Goal: Find specific page/section: Find specific page/section

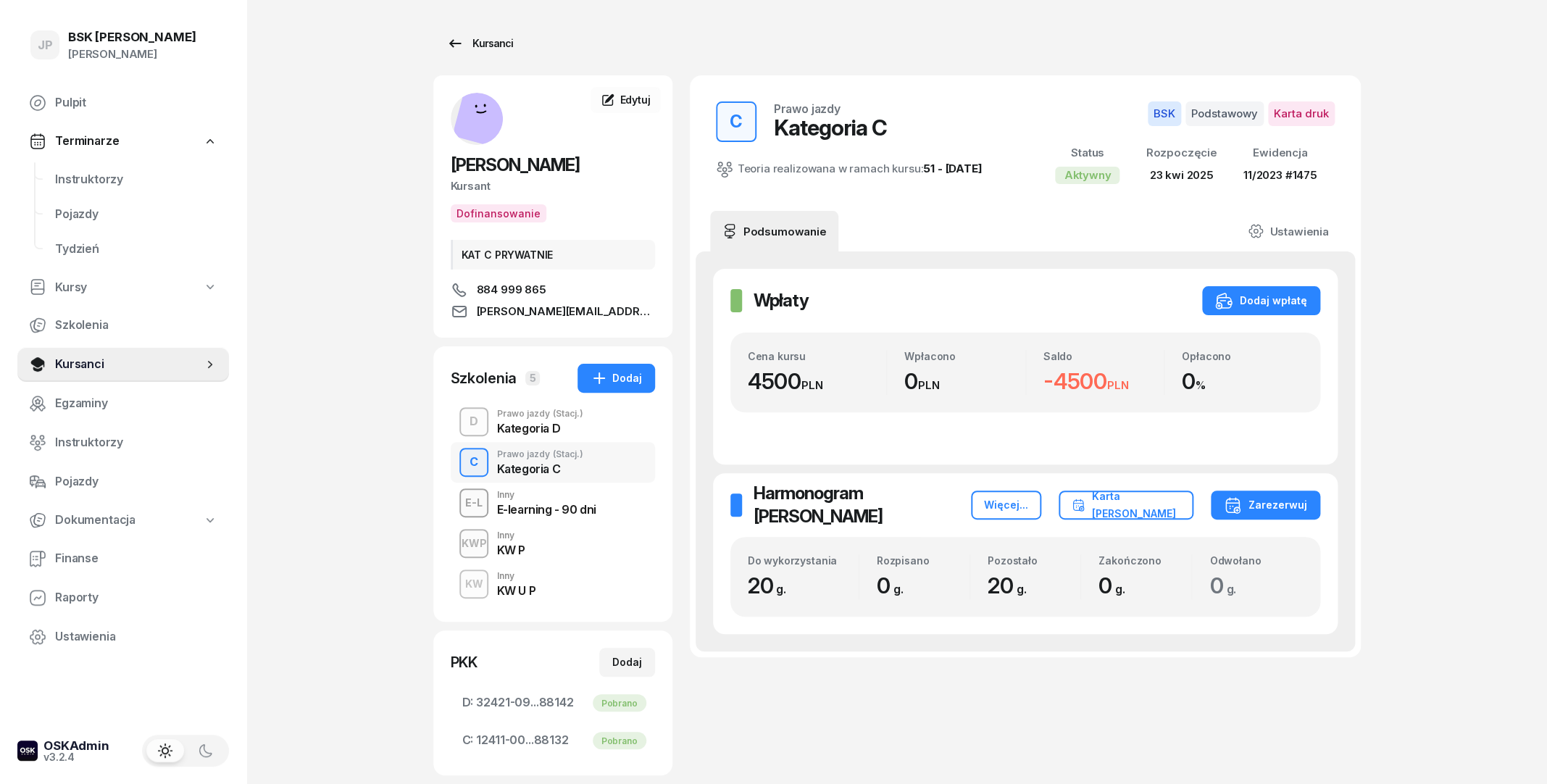
click at [465, 39] on div "Kursanci" at bounding box center [480, 44] width 66 height 17
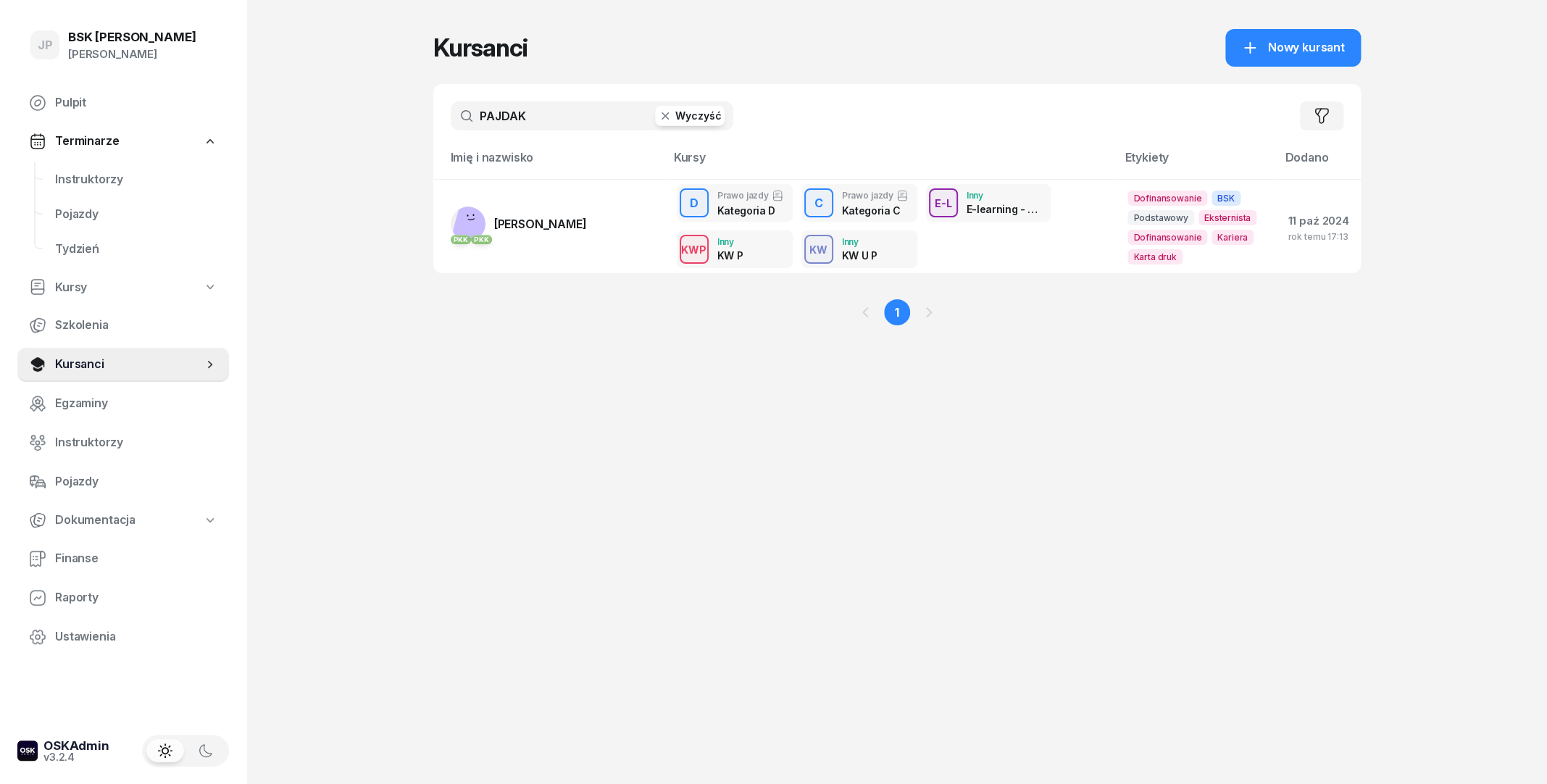
click at [661, 120] on icon "button" at bounding box center [665, 115] width 14 height 14
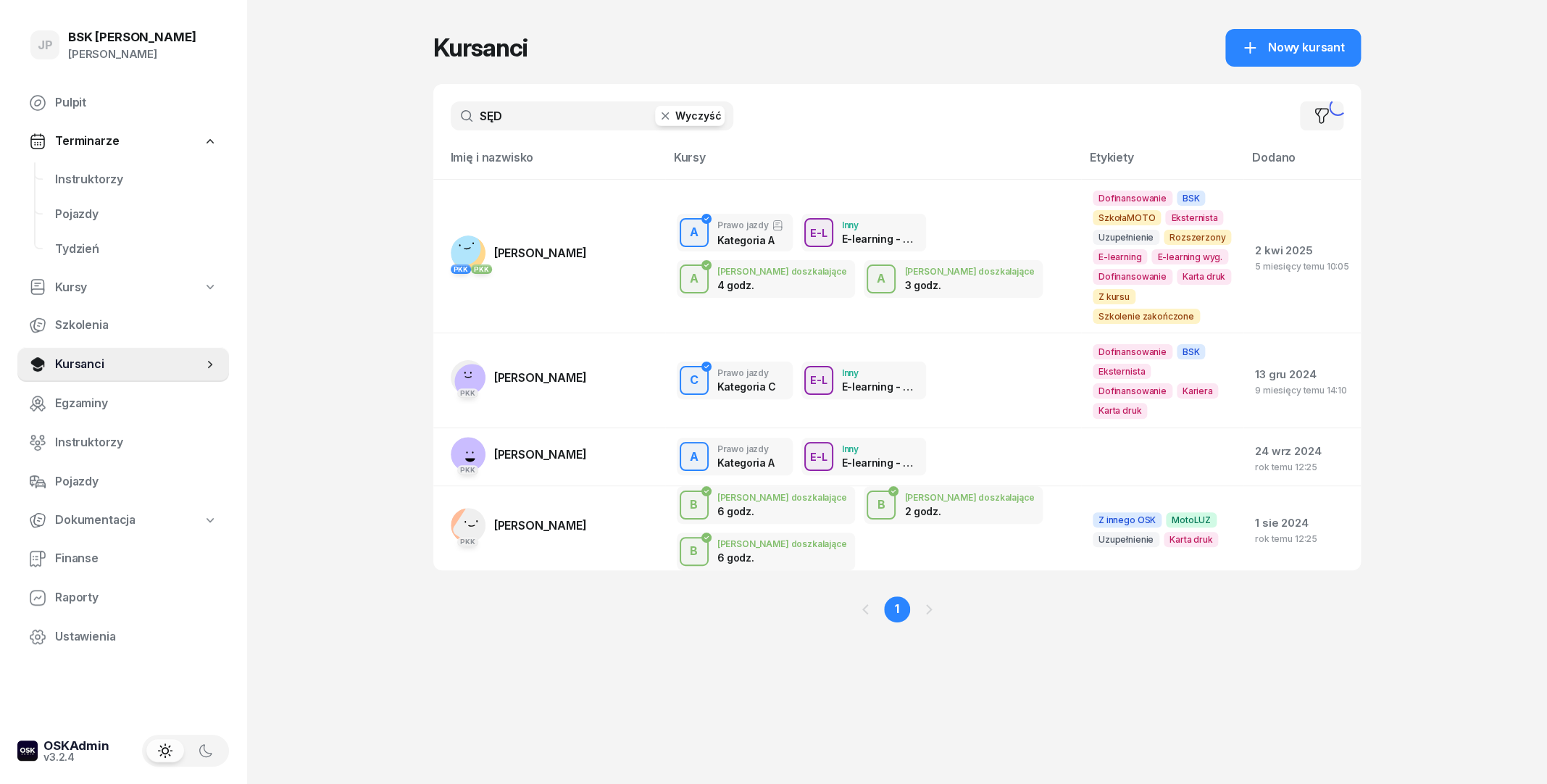
type input "SĘDO"
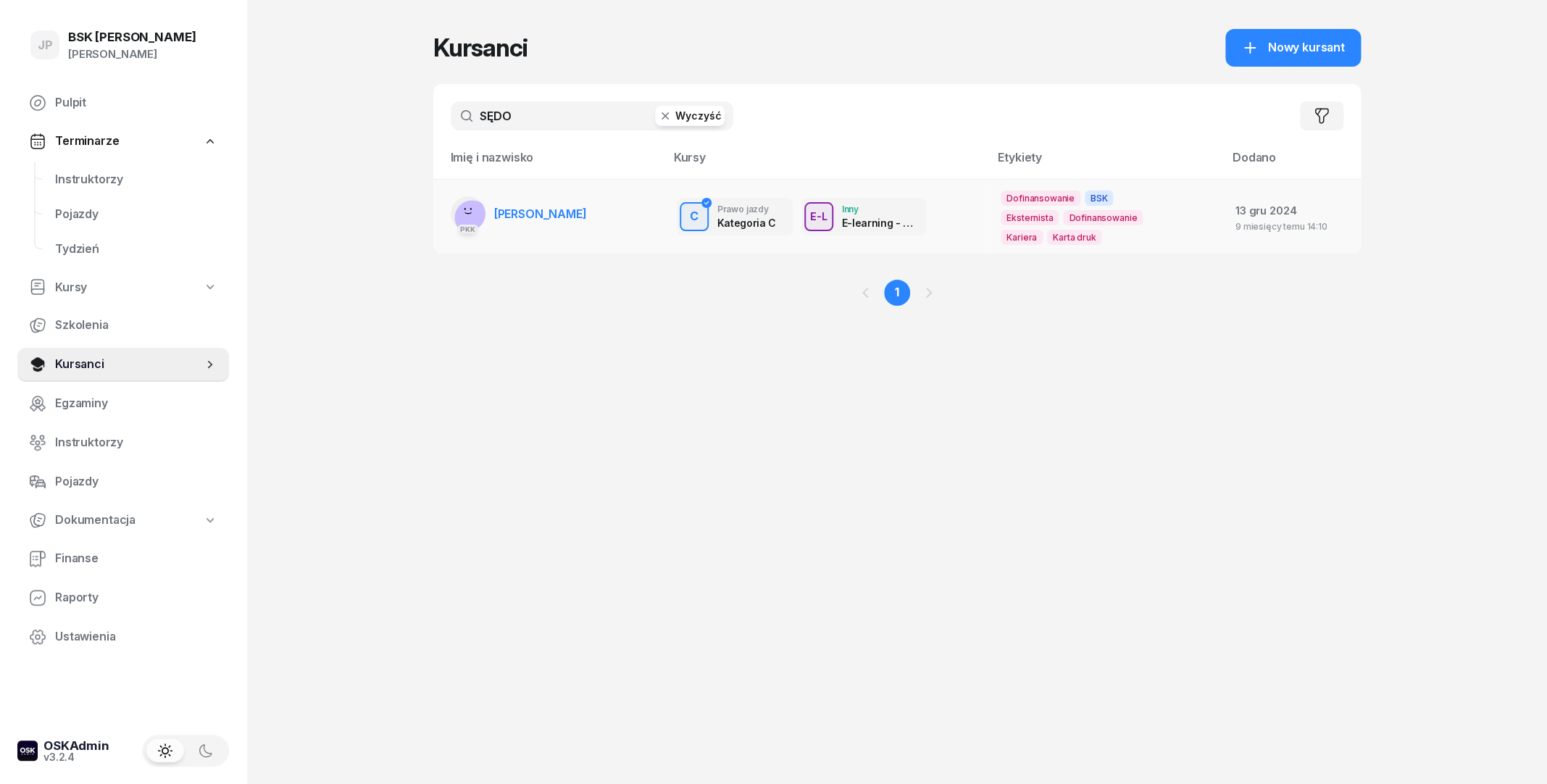
click at [569, 208] on span "KRZYSZTOF SĘDOR" at bounding box center [540, 213] width 93 height 14
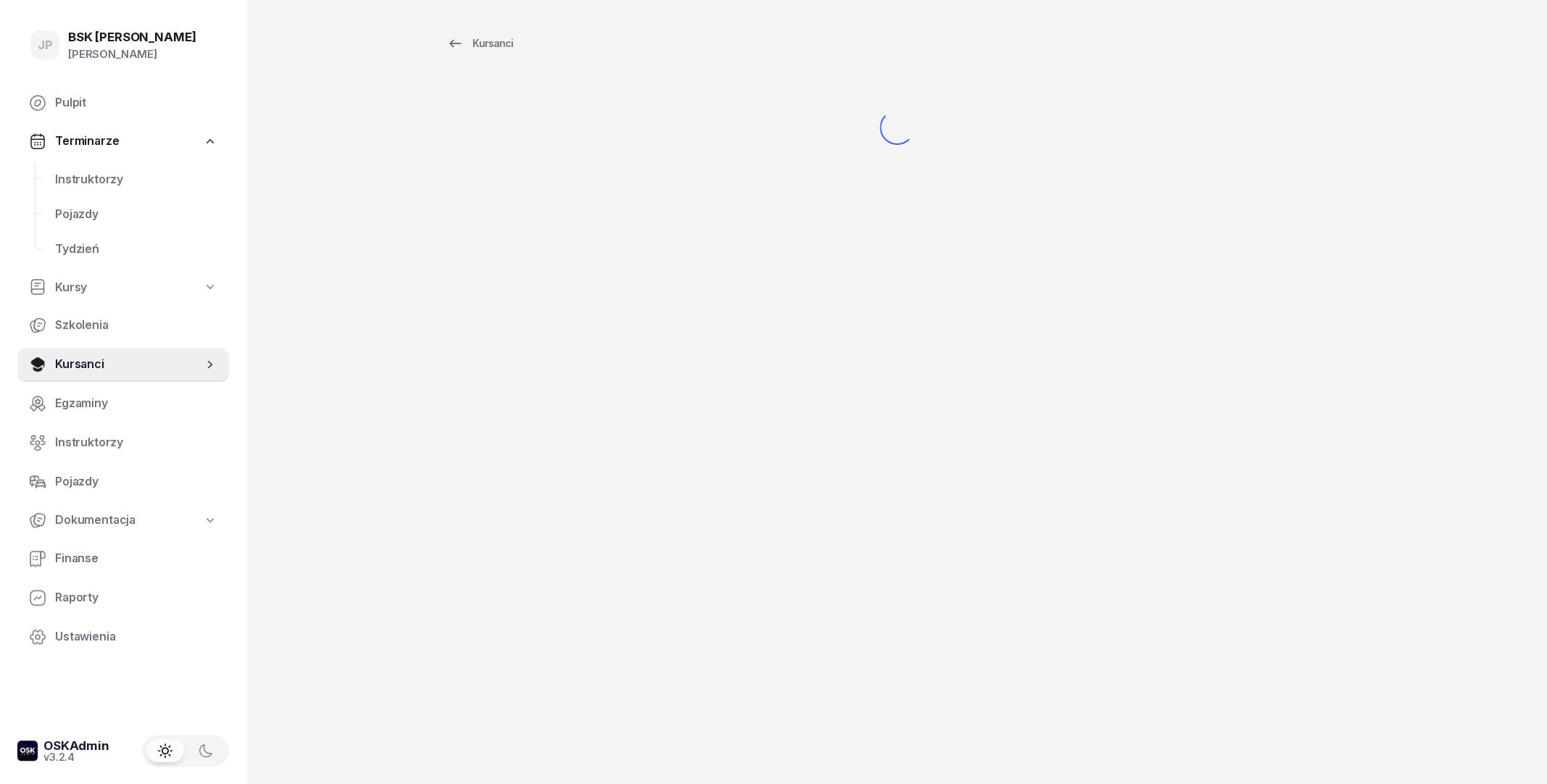
click at [569, 208] on div "Kursanci" at bounding box center [896, 106] width 928 height 213
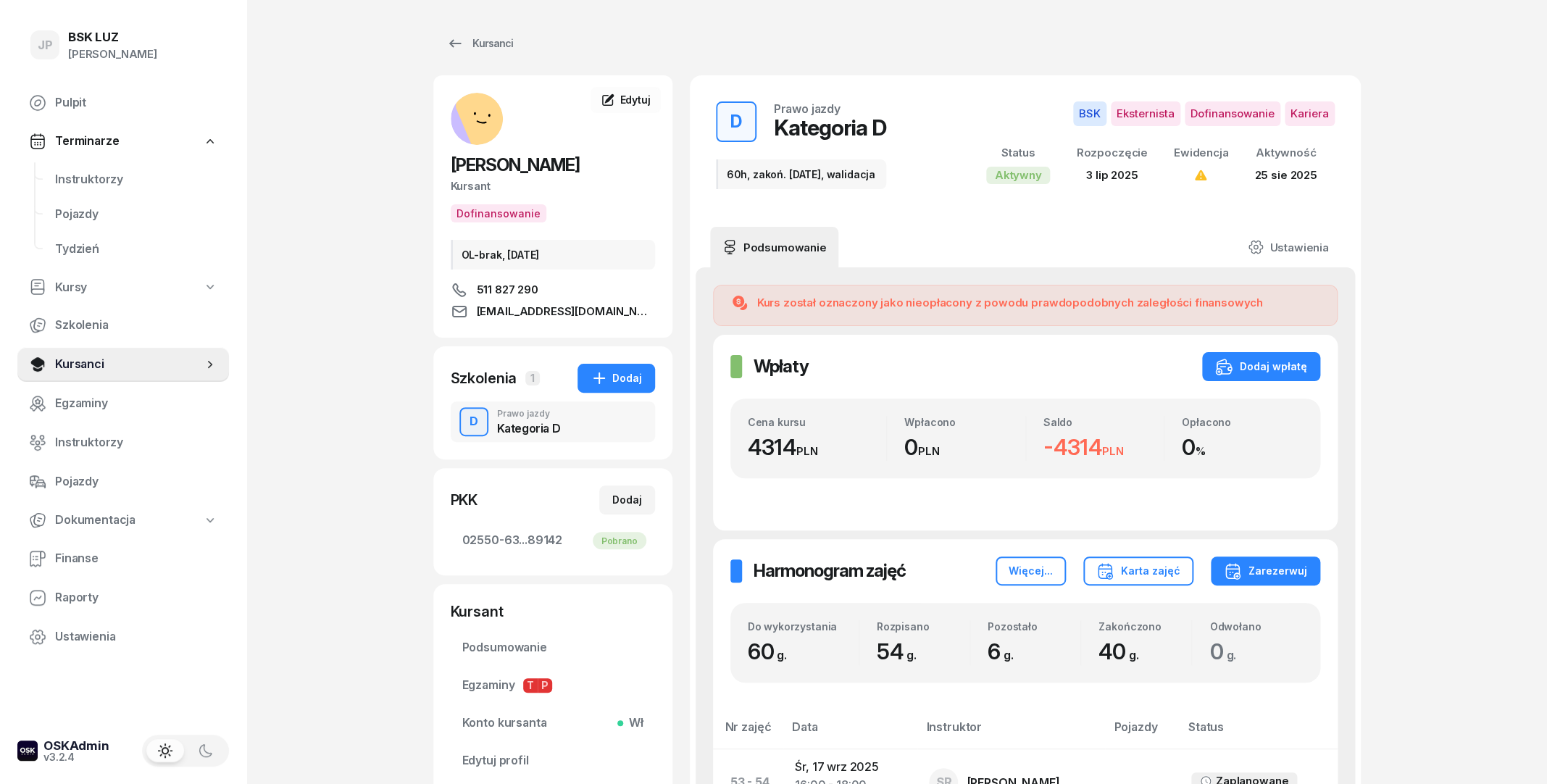
click at [502, 36] on div "Kursanci" at bounding box center [480, 44] width 66 height 17
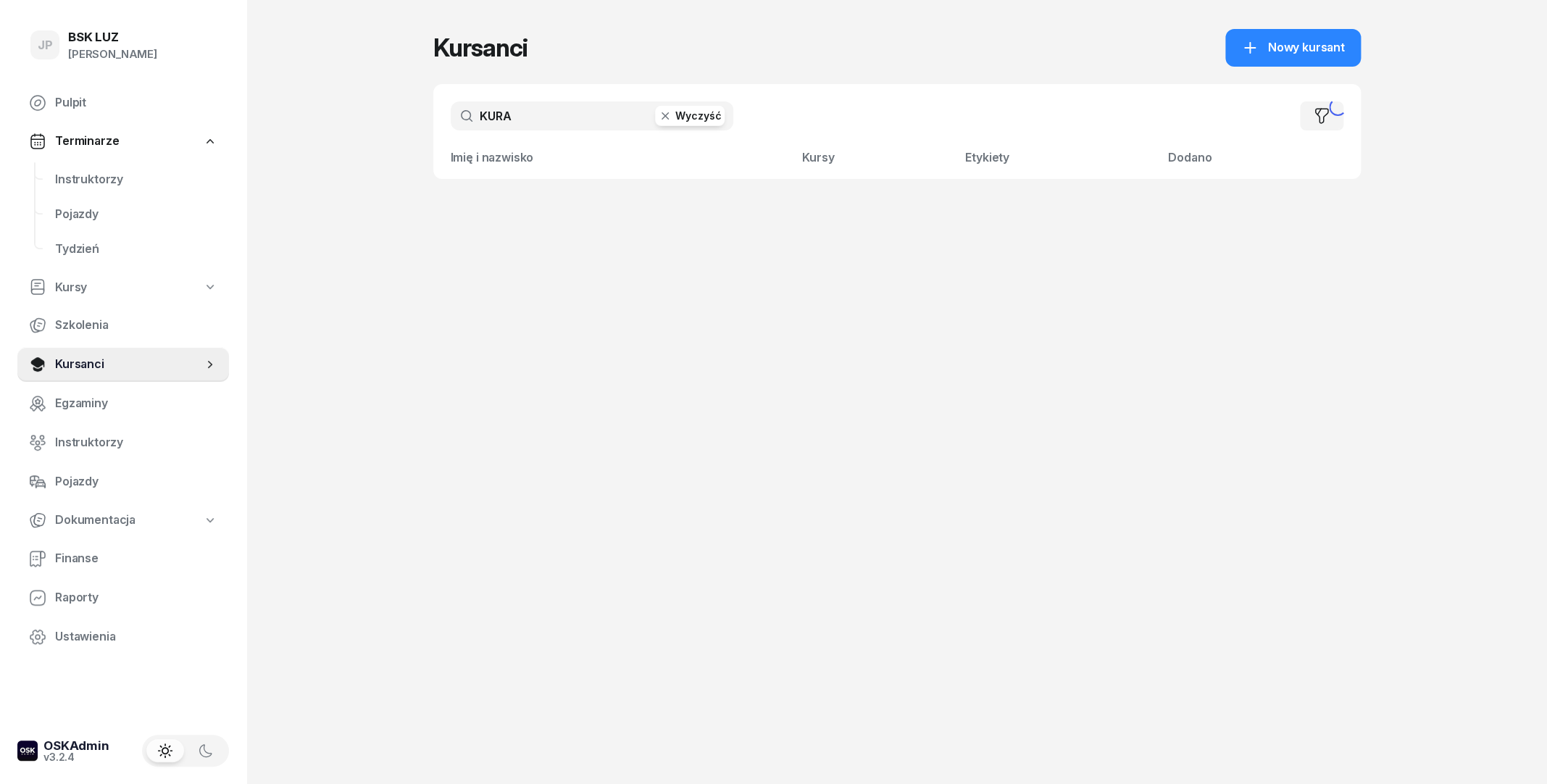
click at [680, 123] on button "Wyczyść" at bounding box center [689, 115] width 69 height 20
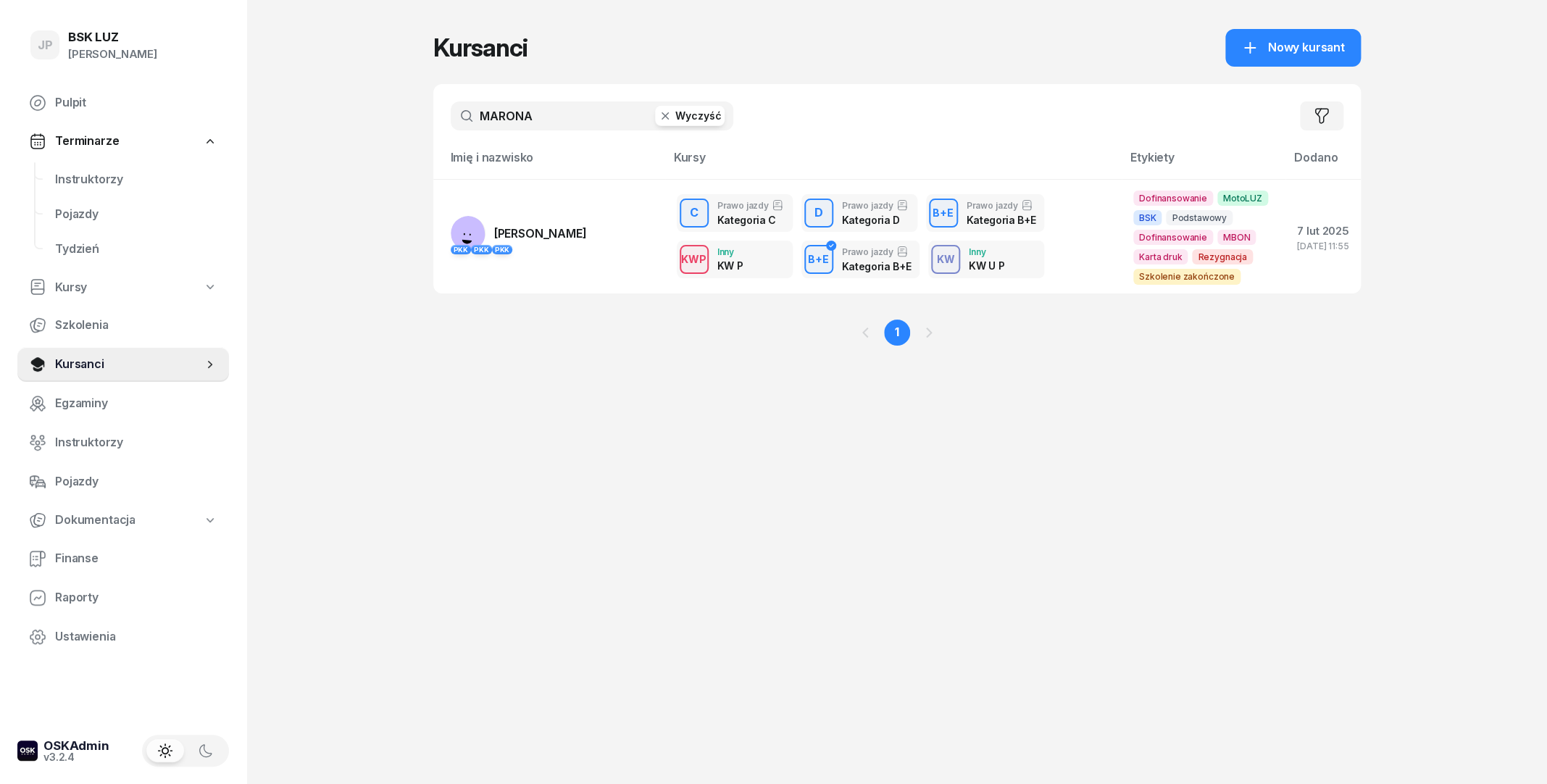
type input "MARONA"
click at [521, 236] on span "[PERSON_NAME]" at bounding box center [540, 233] width 93 height 14
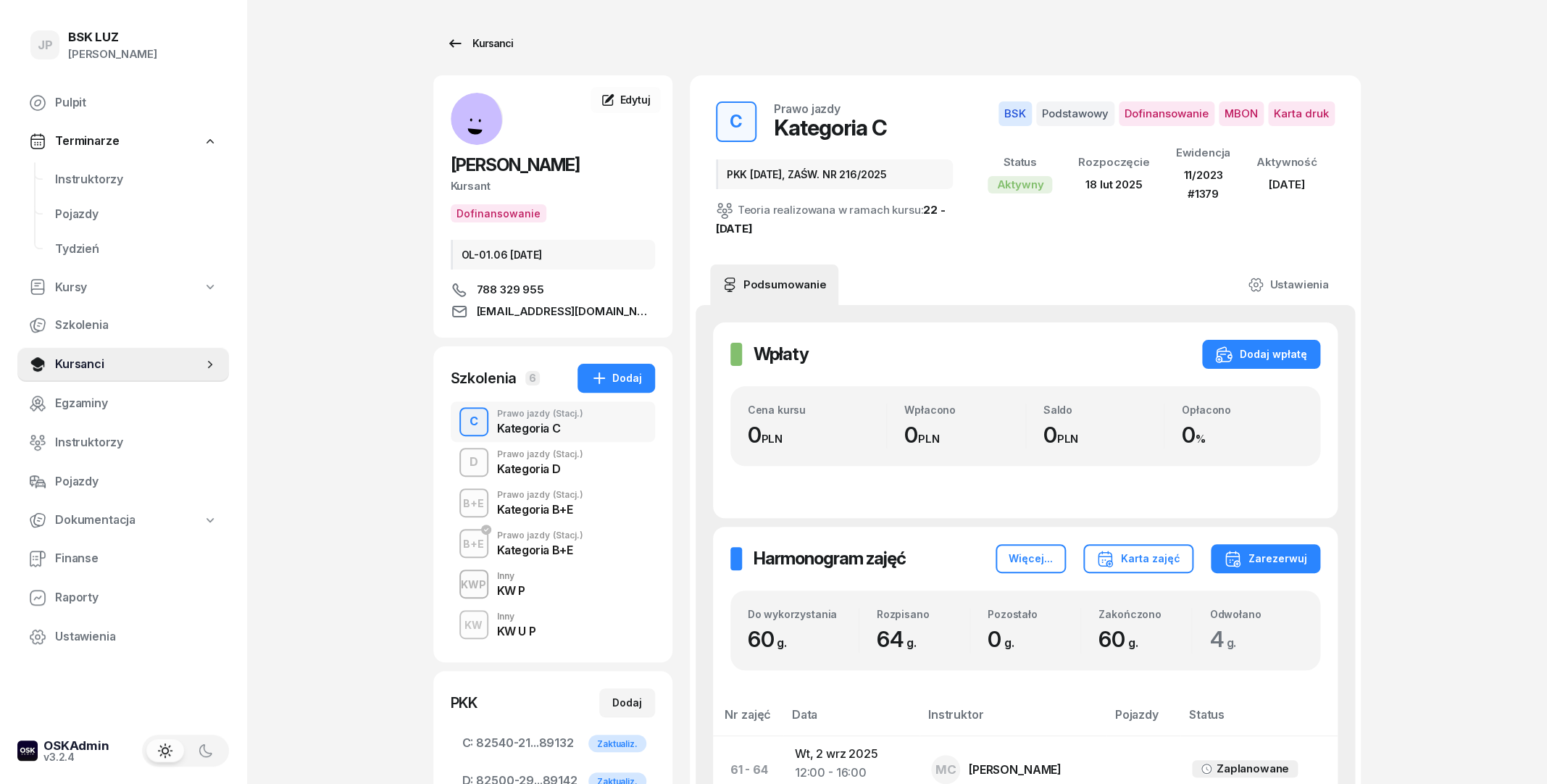
click at [489, 41] on div "Kursanci" at bounding box center [480, 44] width 66 height 17
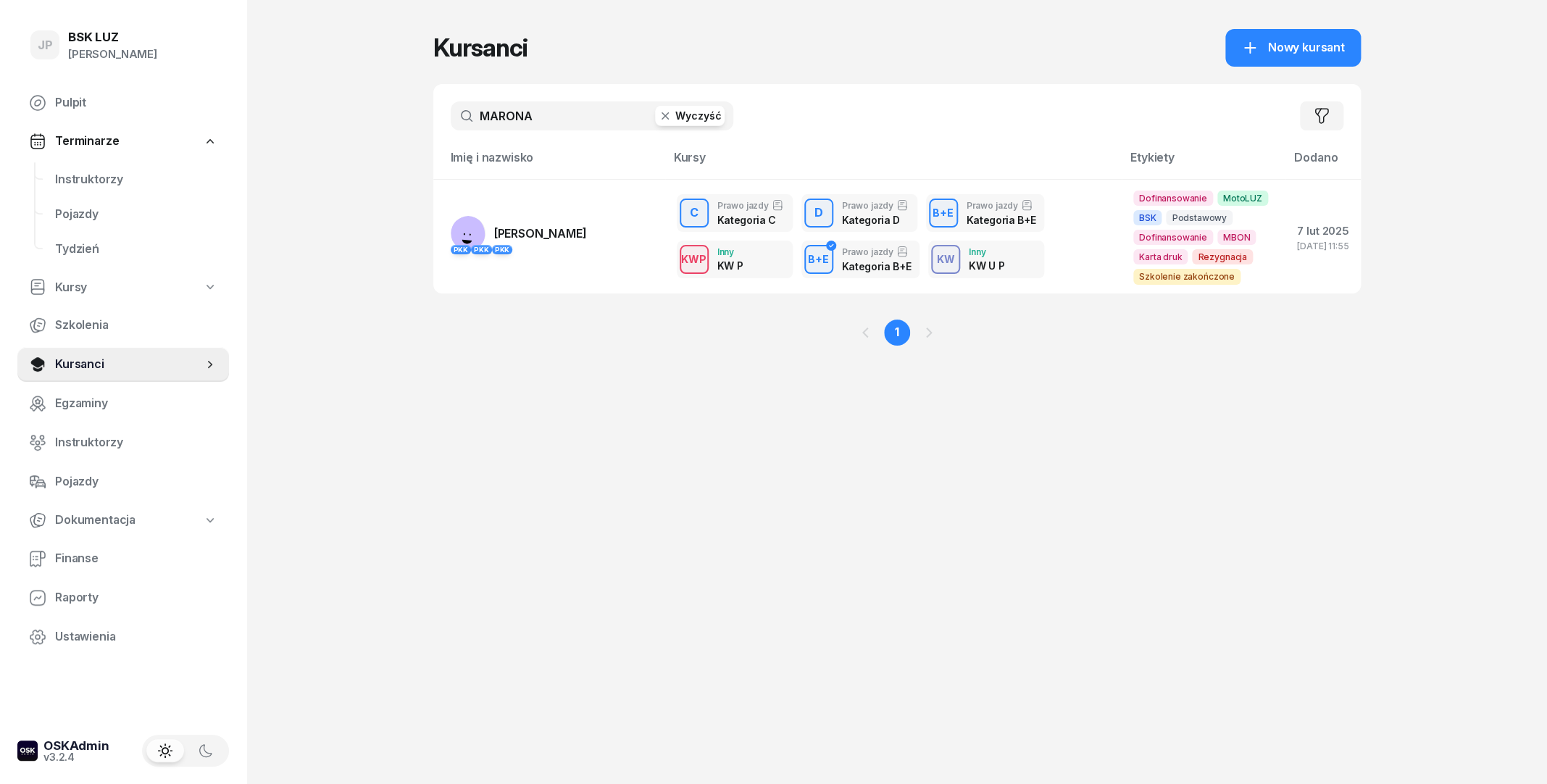
click at [661, 118] on icon "button" at bounding box center [665, 115] width 14 height 14
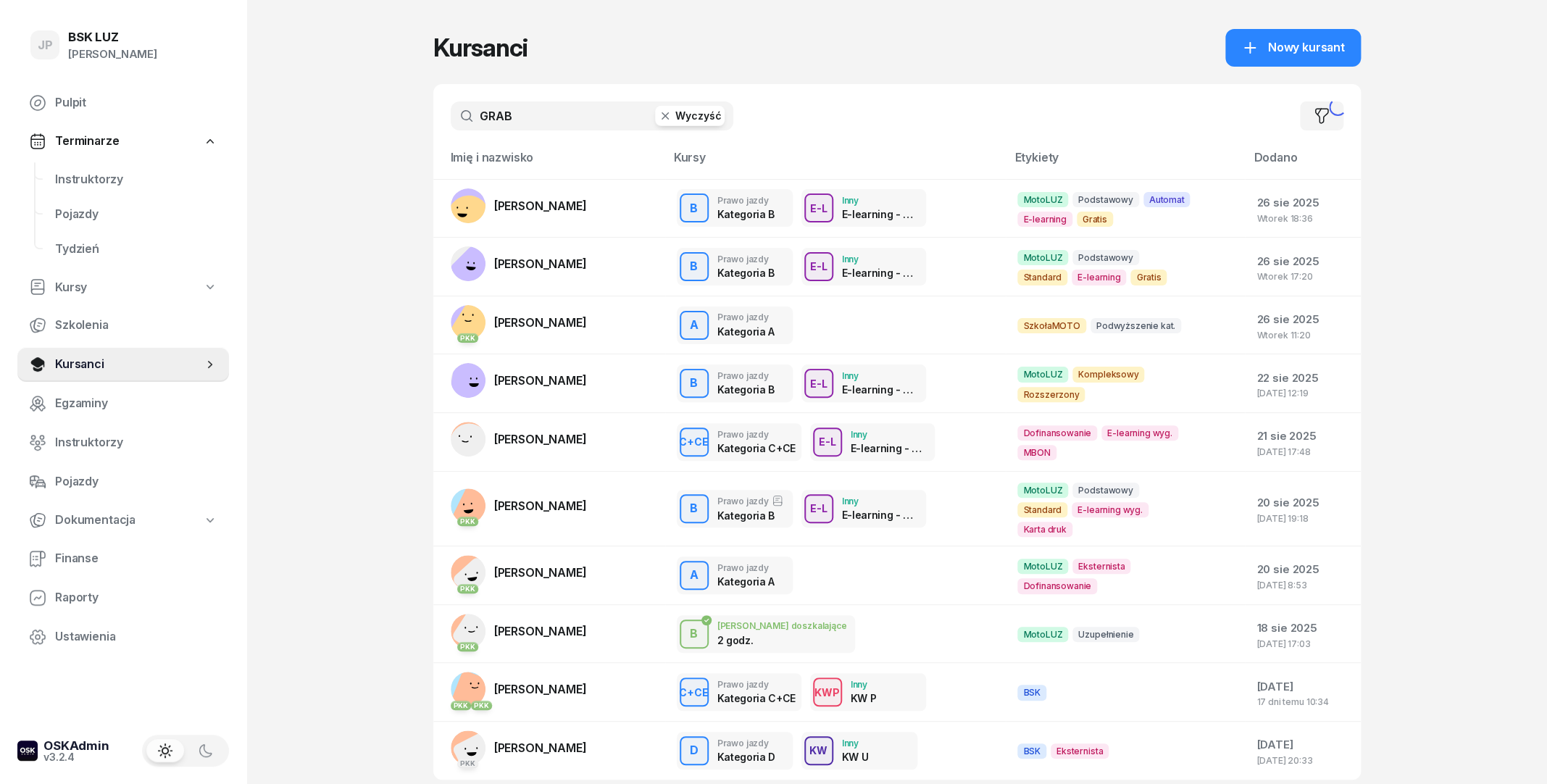
type input "GRABO"
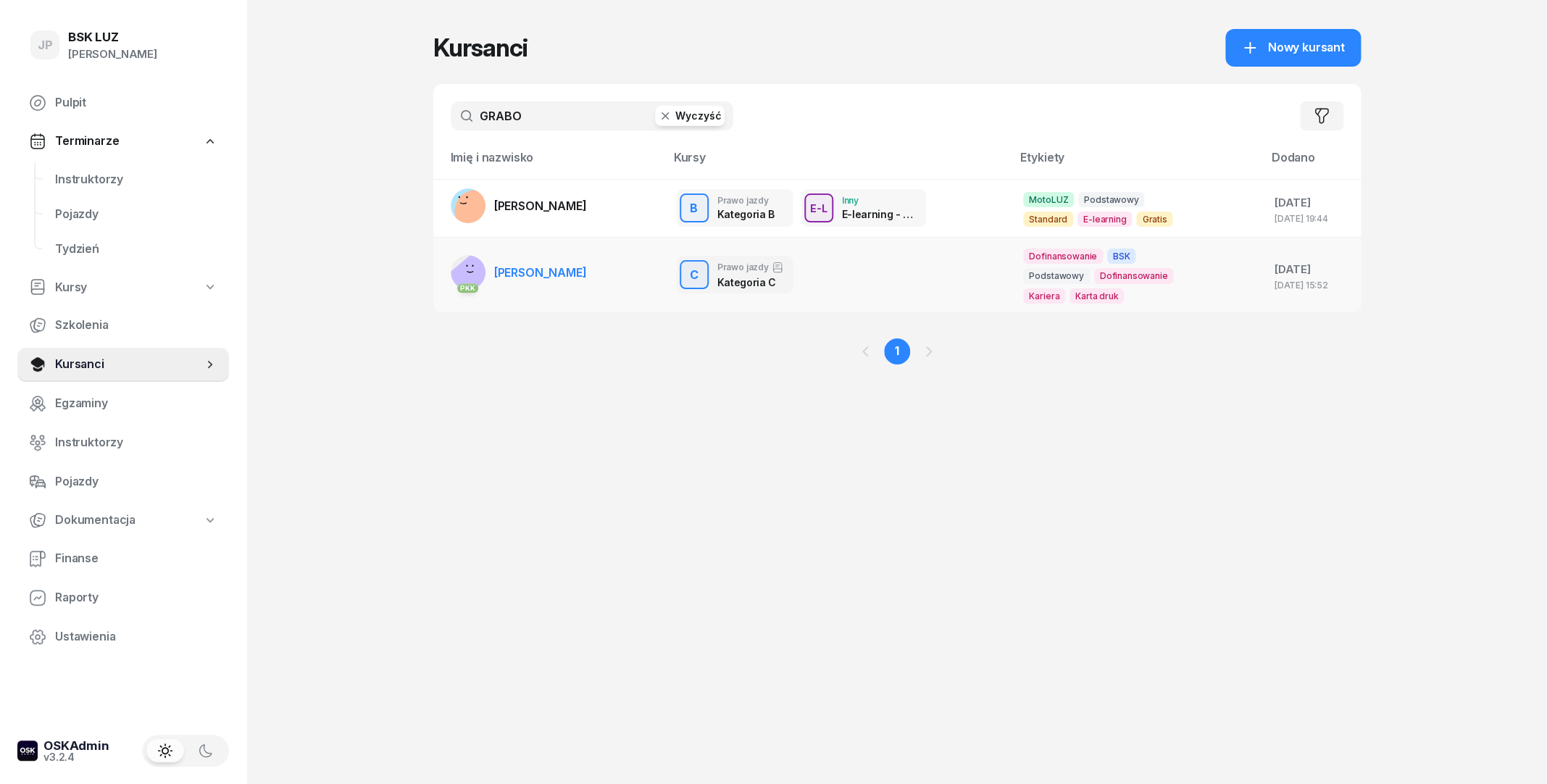
click at [587, 271] on span "[PERSON_NAME]" at bounding box center [540, 271] width 93 height 14
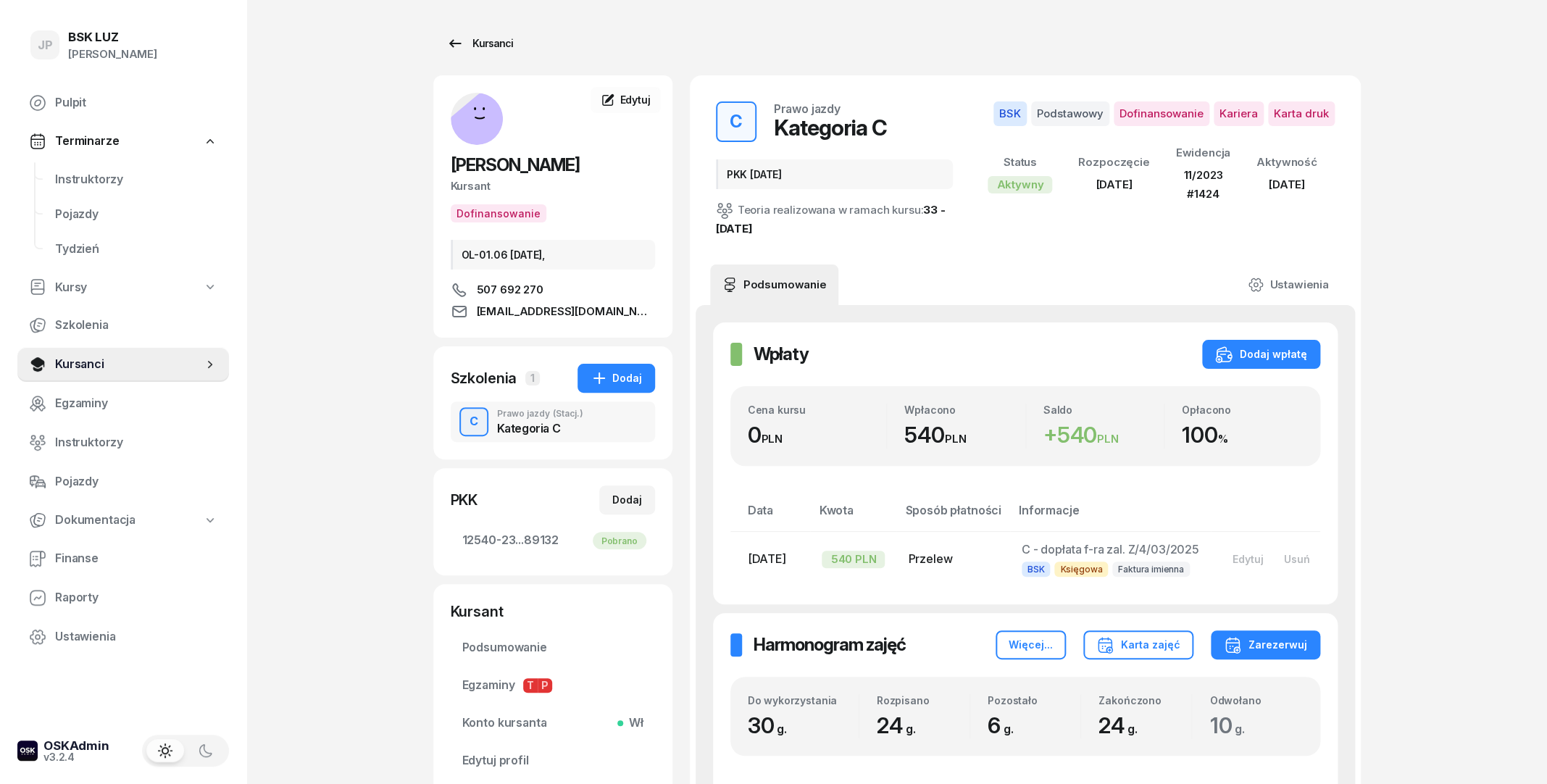
click at [484, 46] on div "Kursanci" at bounding box center [480, 44] width 66 height 17
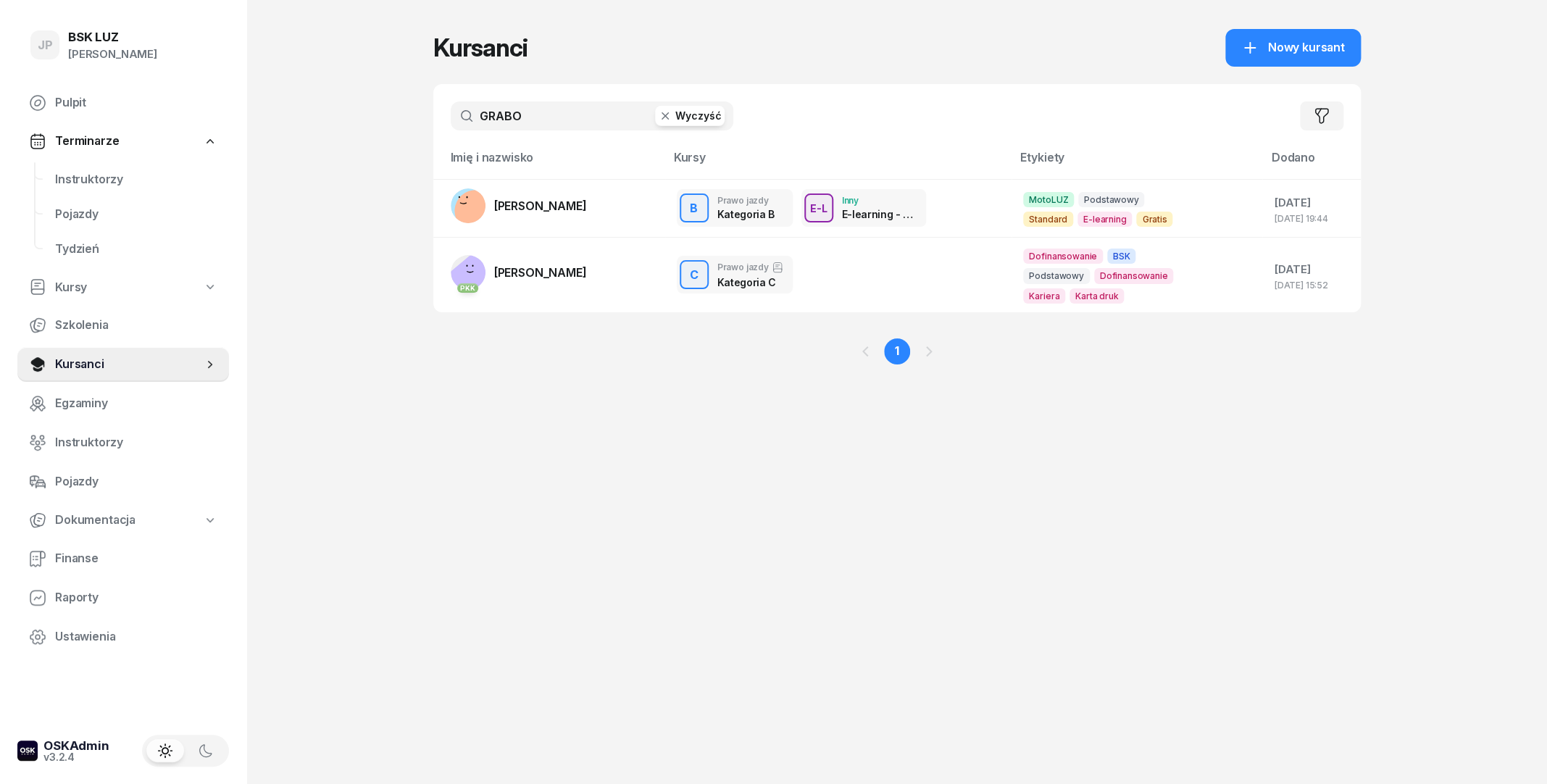
click at [674, 104] on input "GRABO" at bounding box center [593, 116] width 283 height 29
click at [704, 121] on button "Wyczyść" at bounding box center [689, 115] width 69 height 20
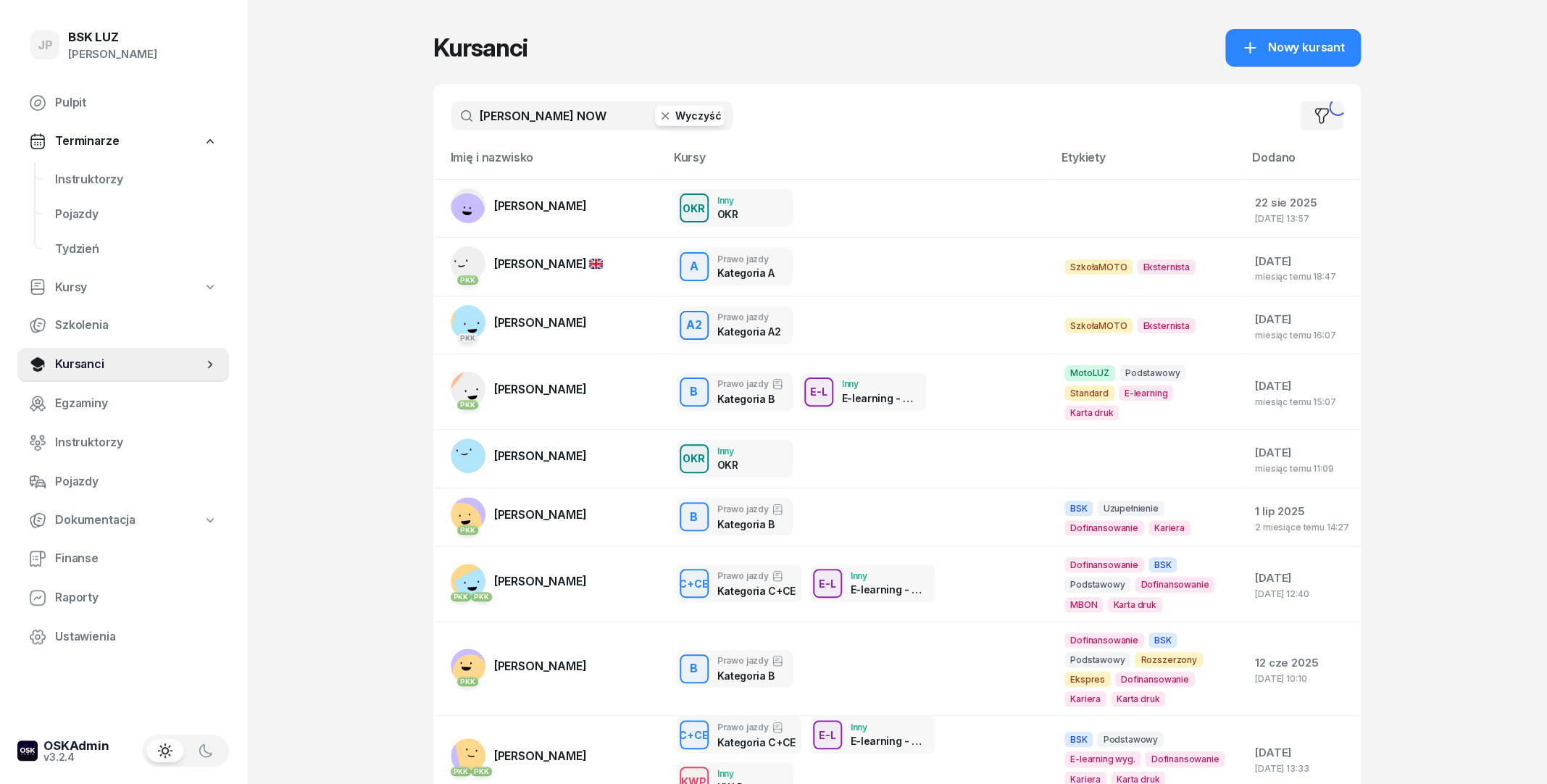
type input "[PERSON_NAME]"
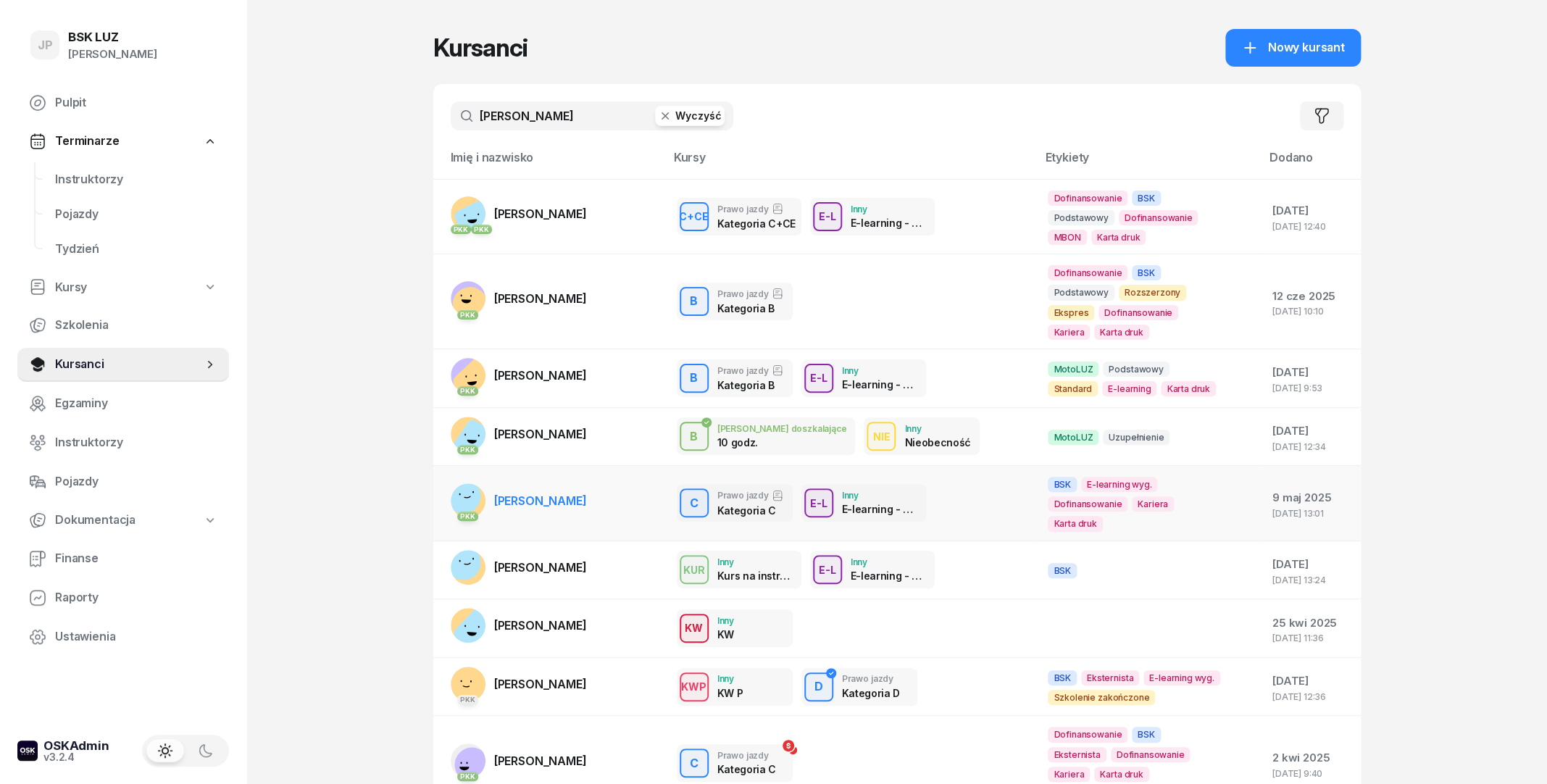
click at [546, 508] on span "[PERSON_NAME]" at bounding box center [540, 500] width 93 height 14
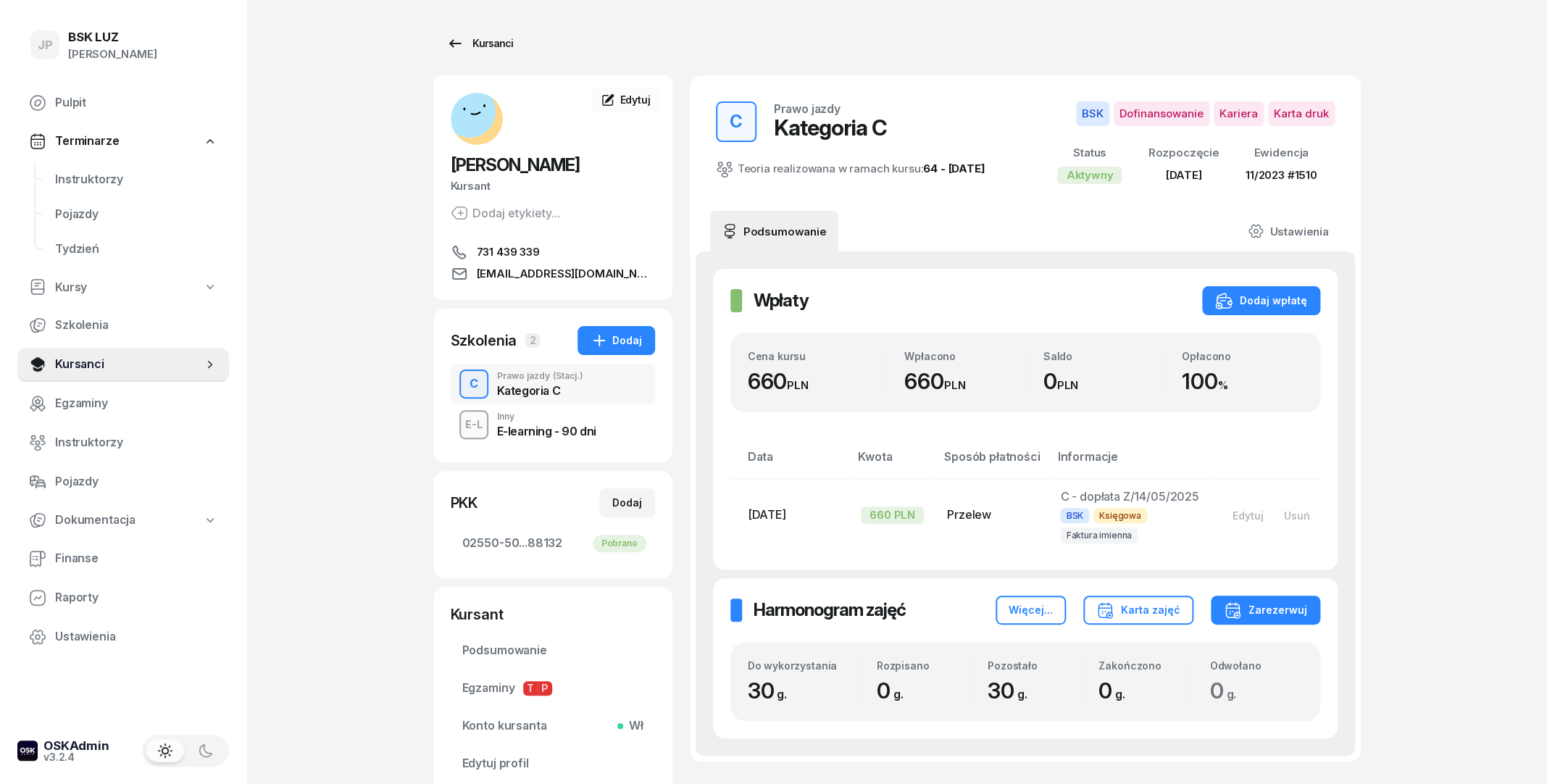
click at [448, 43] on icon at bounding box center [455, 44] width 17 height 17
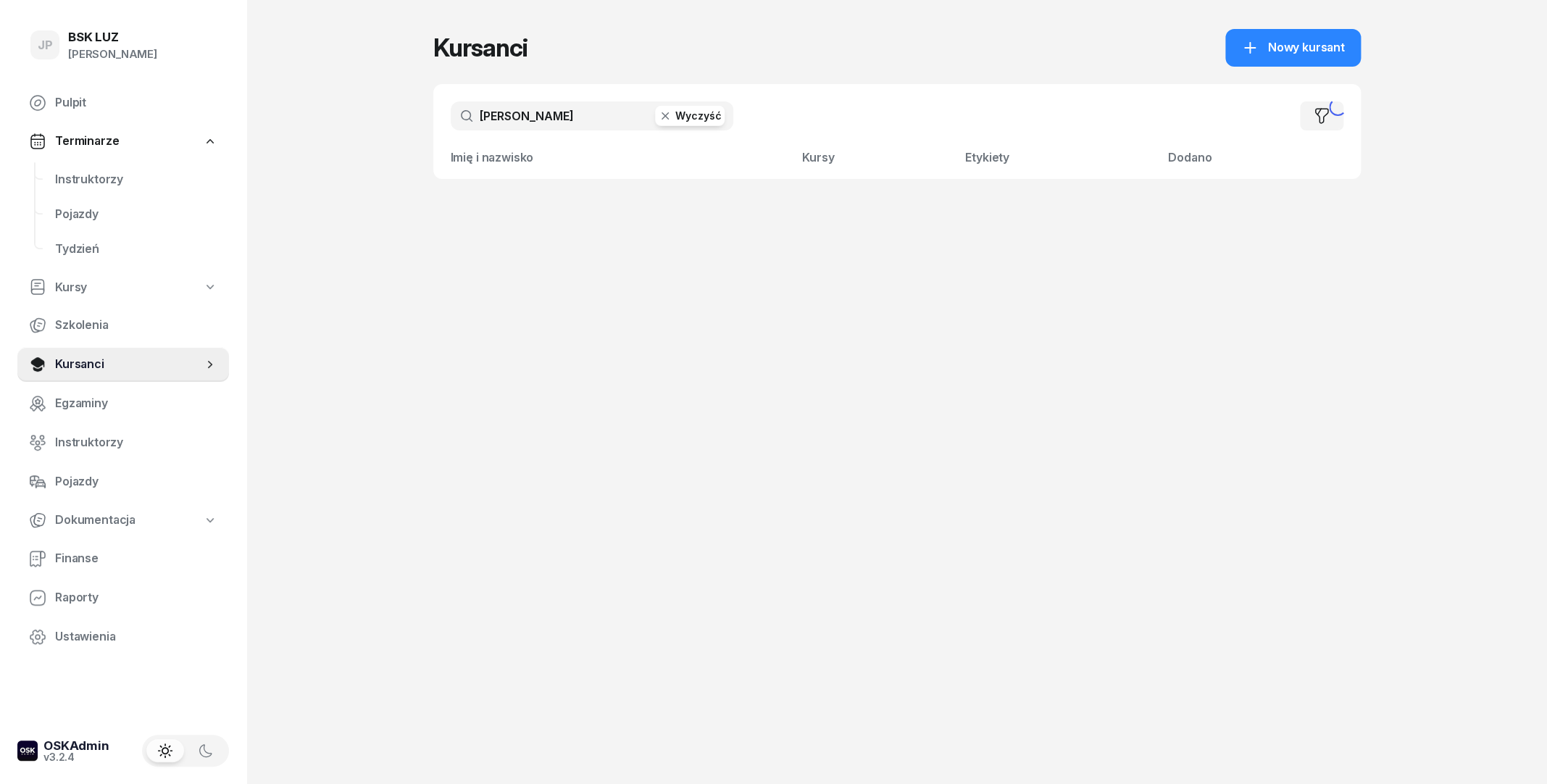
click at [680, 115] on button "Wyczyść" at bounding box center [689, 115] width 69 height 20
type input "DREŚ"
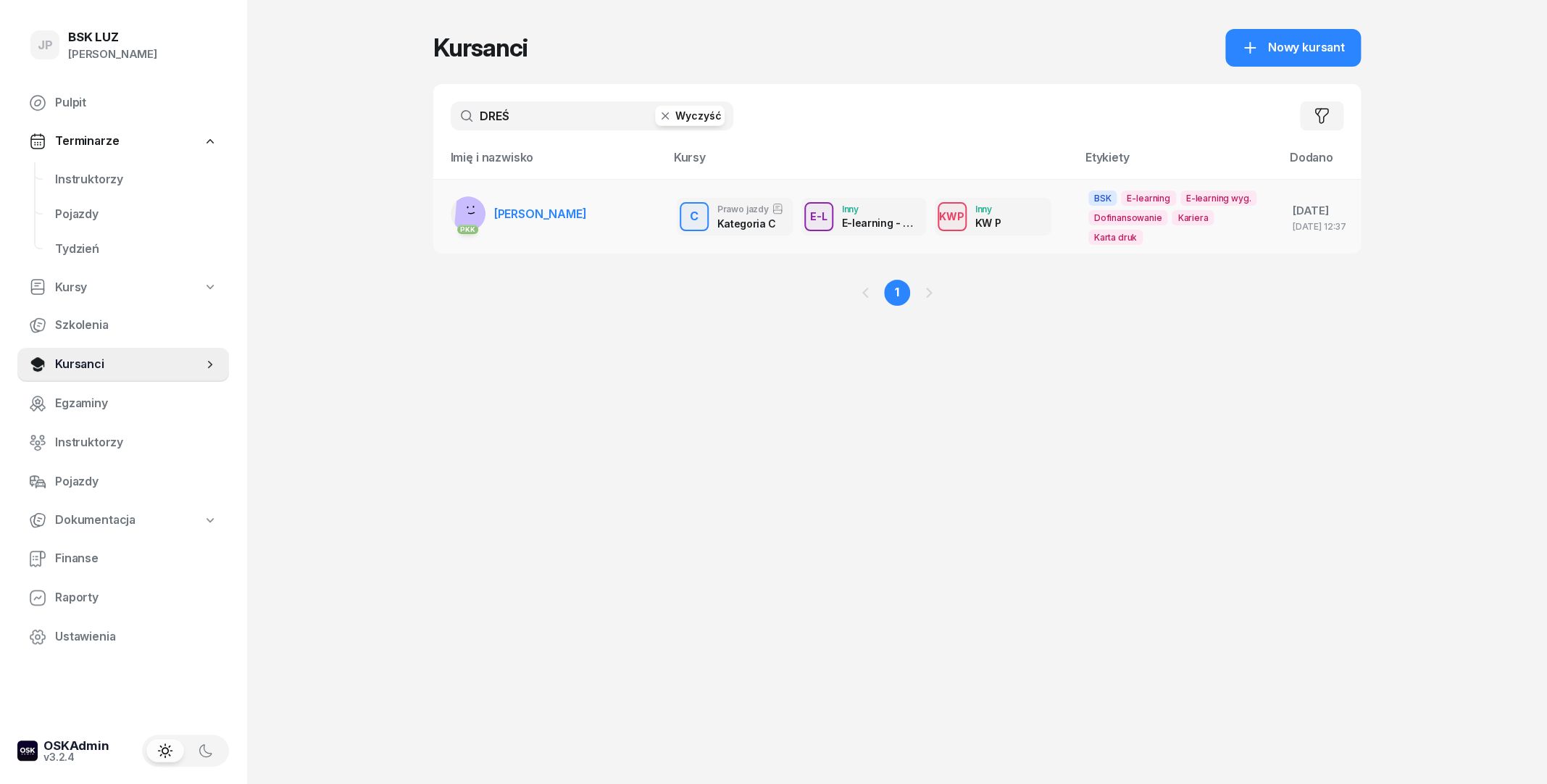
click at [552, 228] on link "PKK [PERSON_NAME]" at bounding box center [519, 214] width 136 height 35
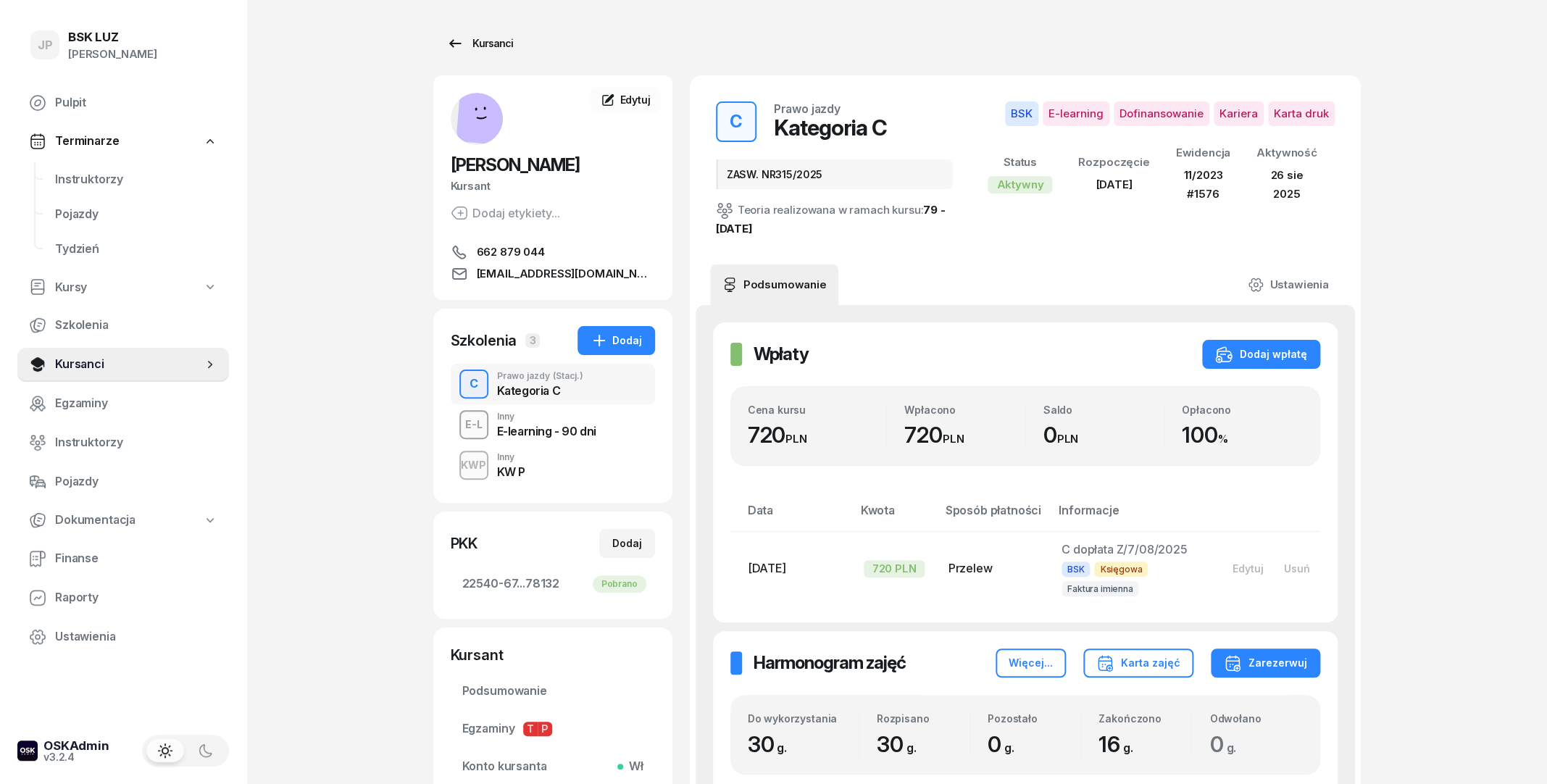
click at [481, 35] on div "Kursanci" at bounding box center [480, 44] width 66 height 17
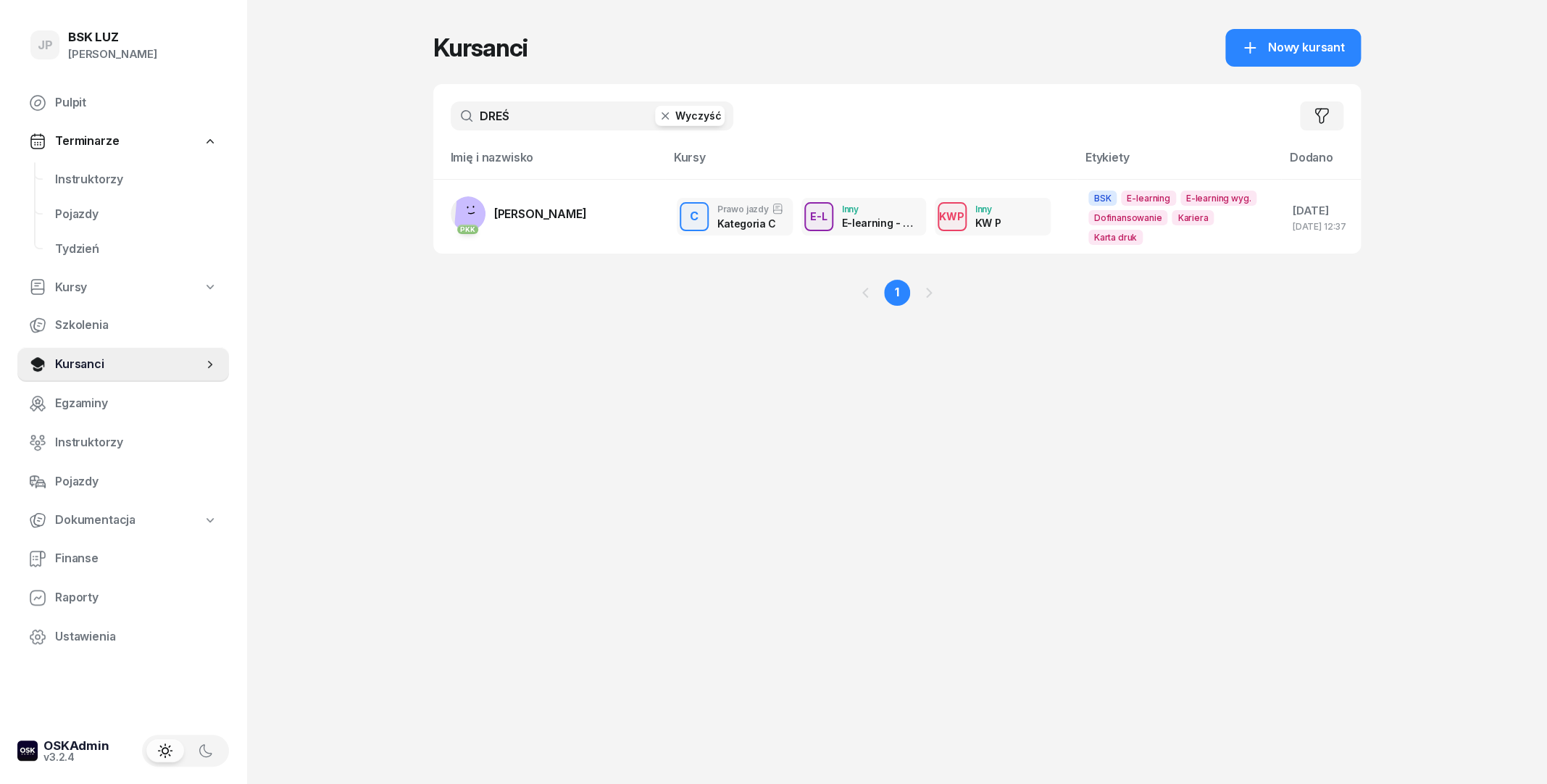
click at [671, 118] on icon "button" at bounding box center [665, 115] width 14 height 14
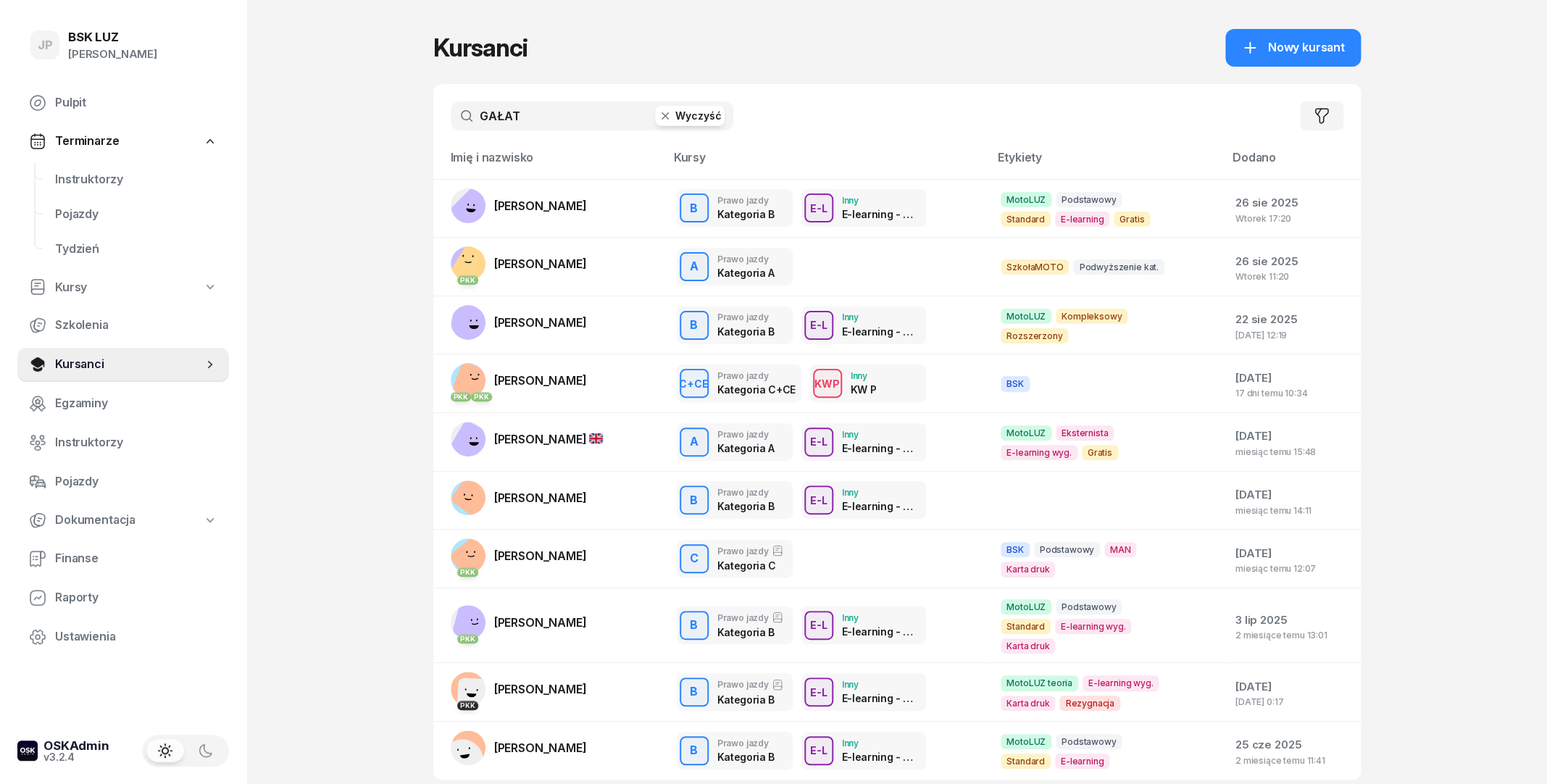
drag, startPoint x: 530, startPoint y: 123, endPoint x: 404, endPoint y: 123, distance: 126.0
click at [451, 123] on input "GAŁAT" at bounding box center [593, 116] width 283 height 29
type input "GAŁAT"
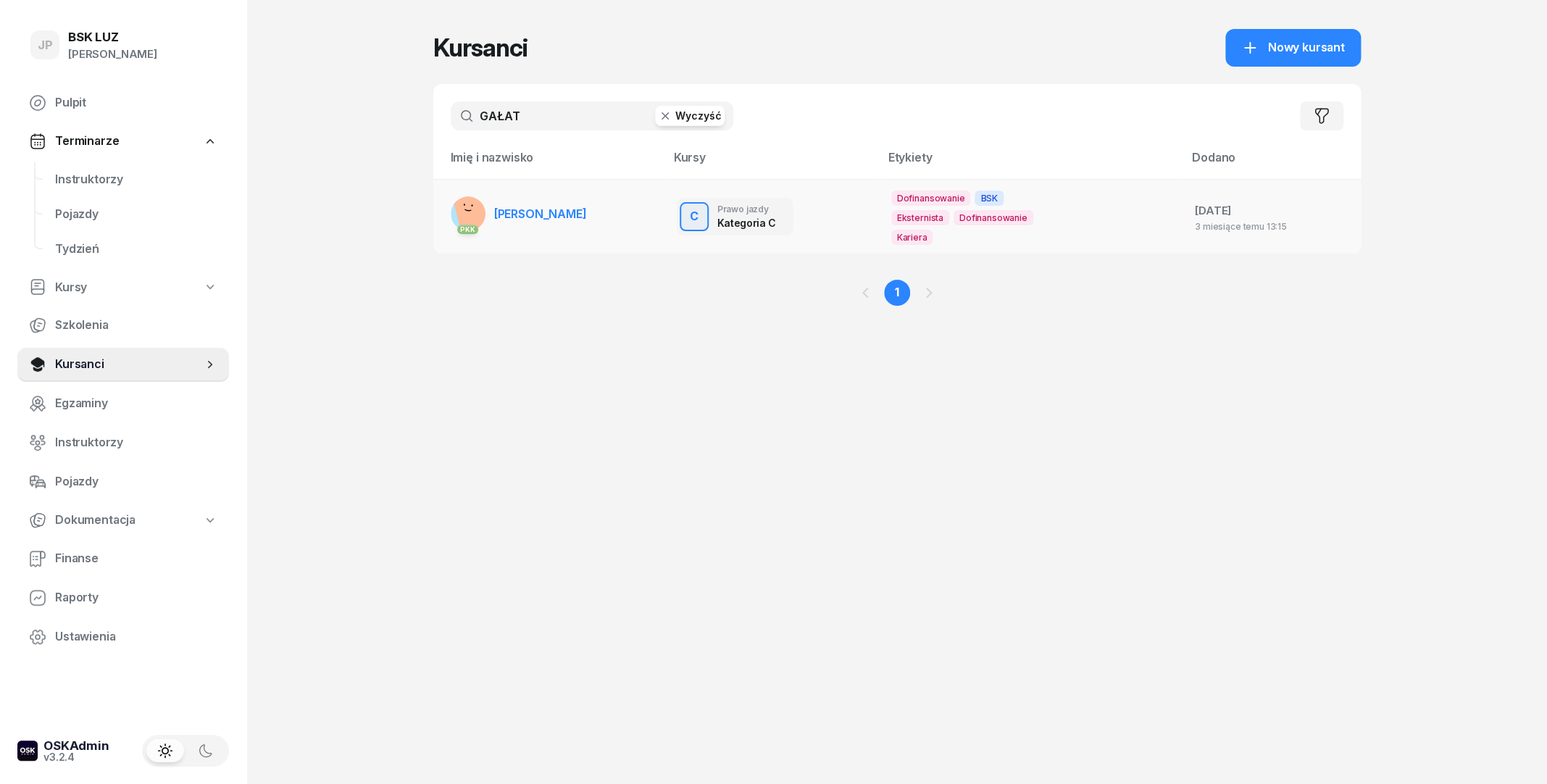
click at [497, 206] on span "[PERSON_NAME]" at bounding box center [540, 213] width 93 height 14
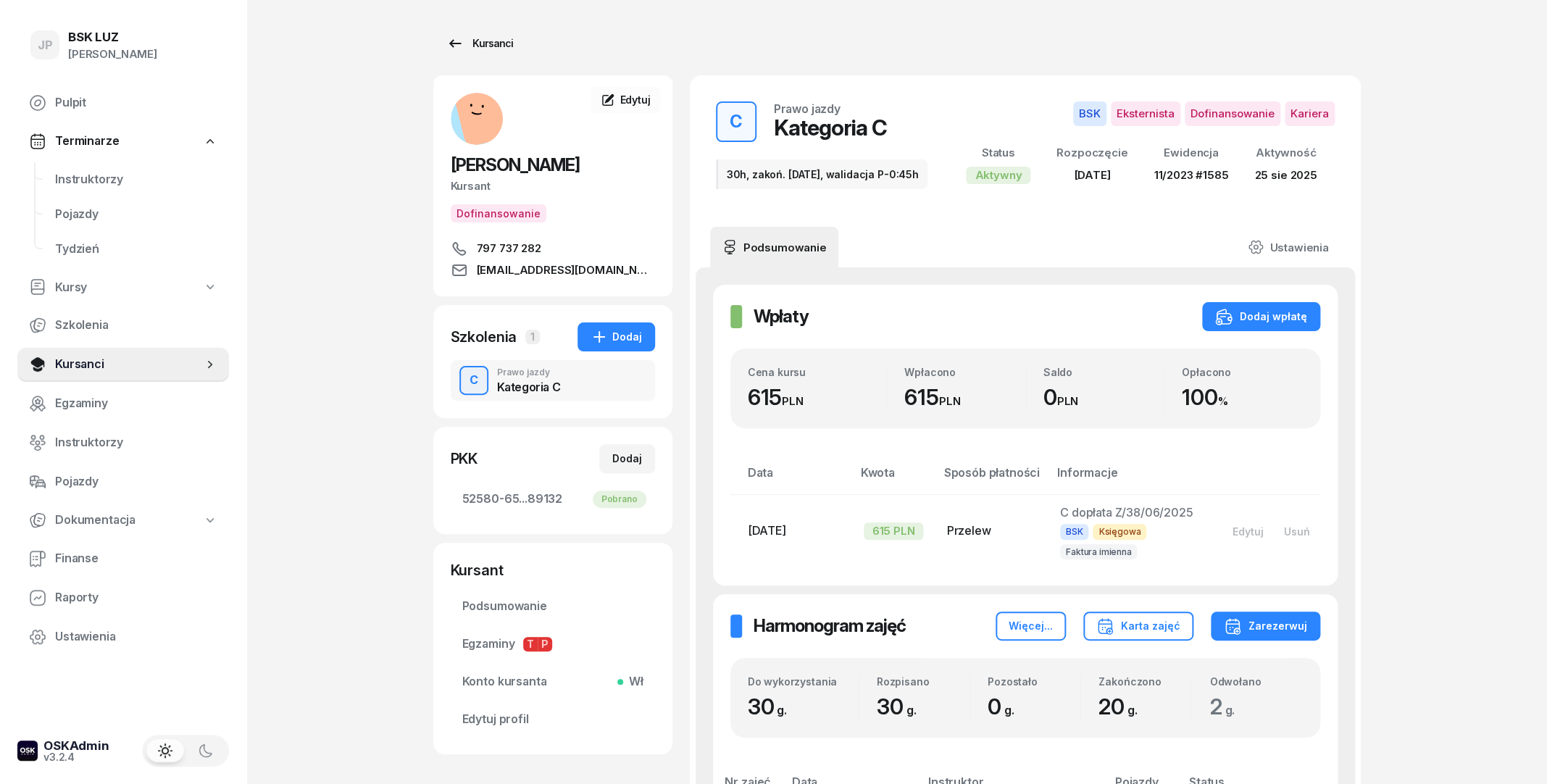
click at [478, 49] on div "Kursanci" at bounding box center [480, 44] width 66 height 17
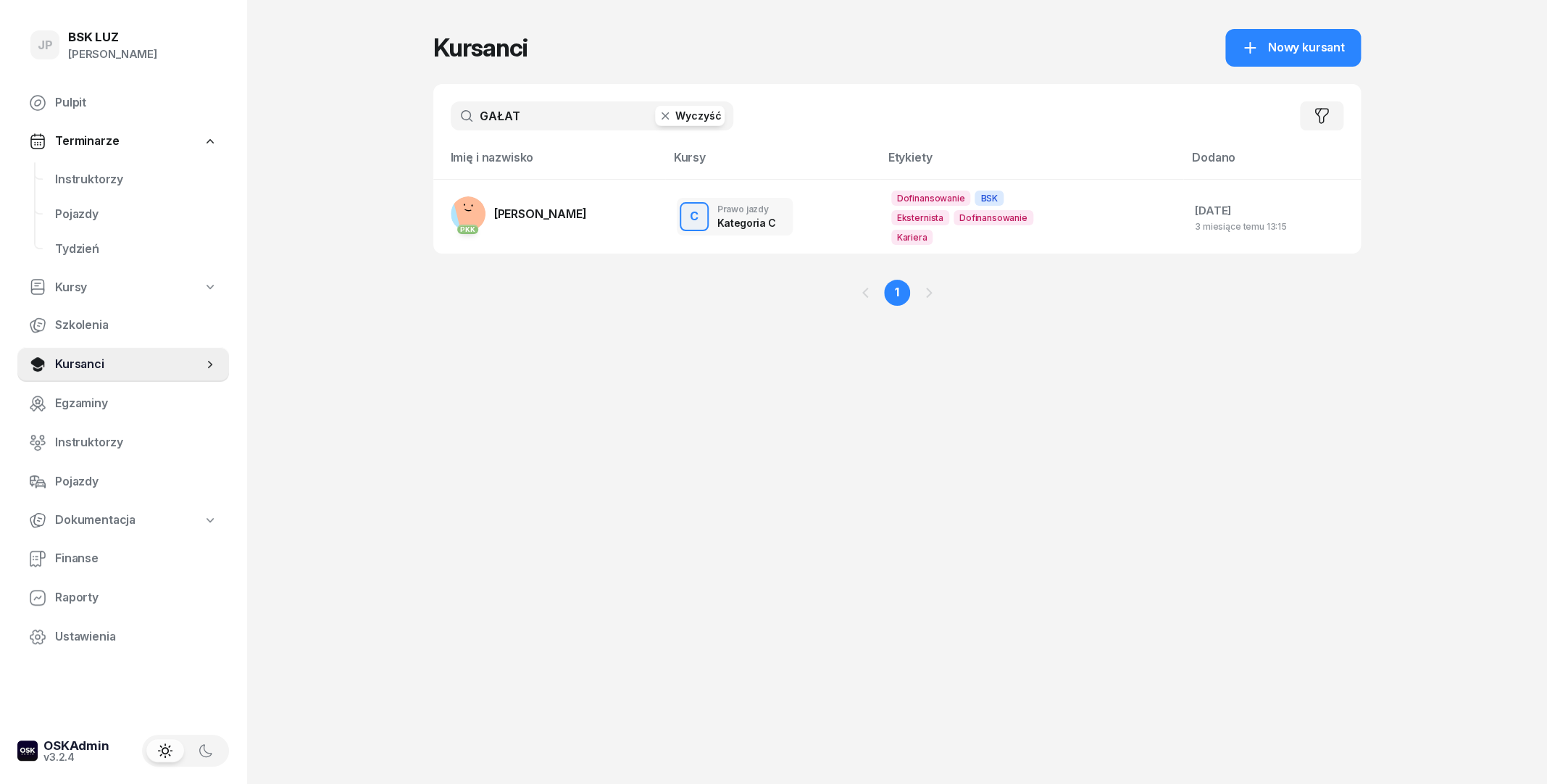
click at [670, 117] on icon "button" at bounding box center [665, 115] width 14 height 14
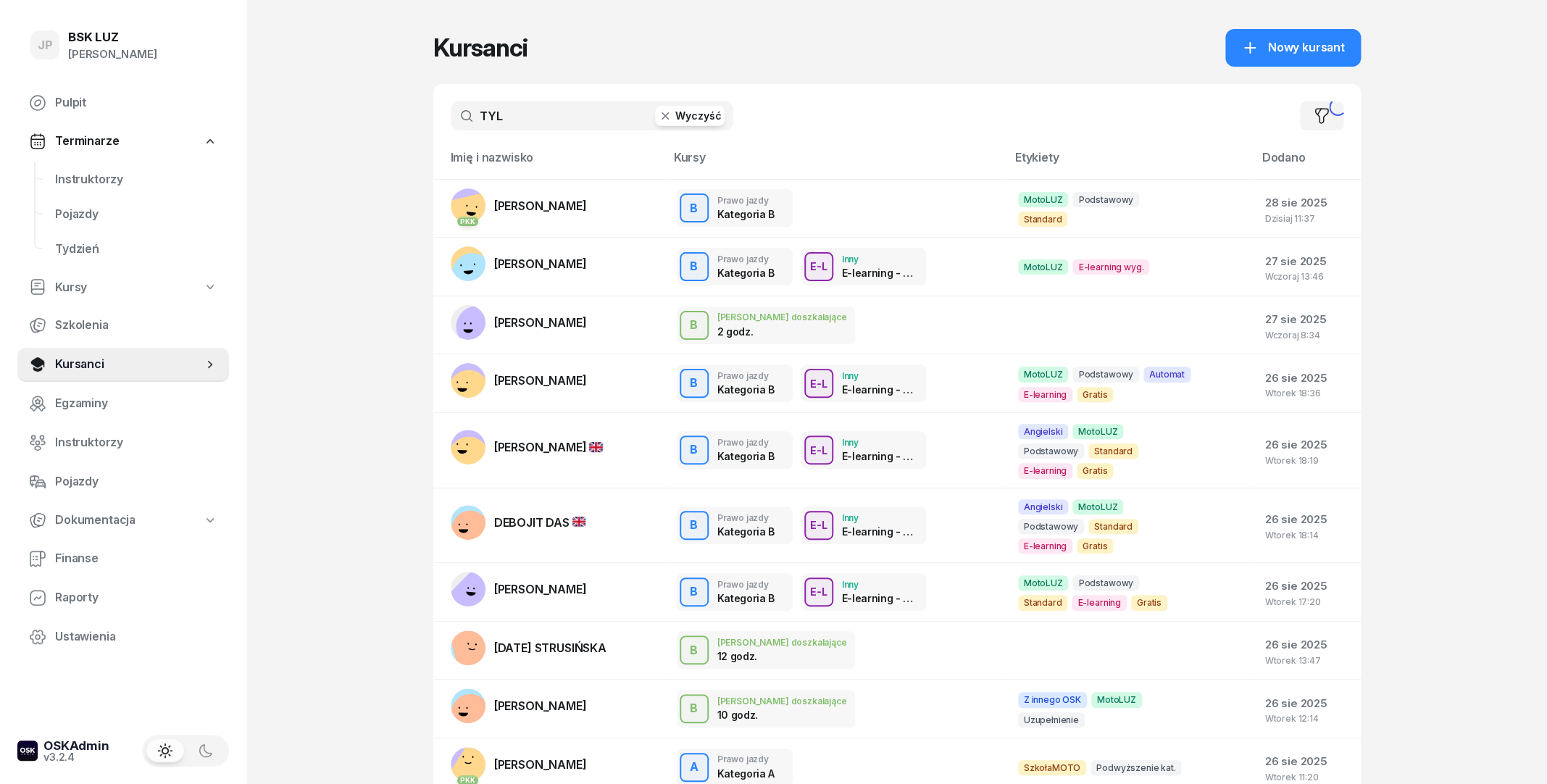
type input "TYLE"
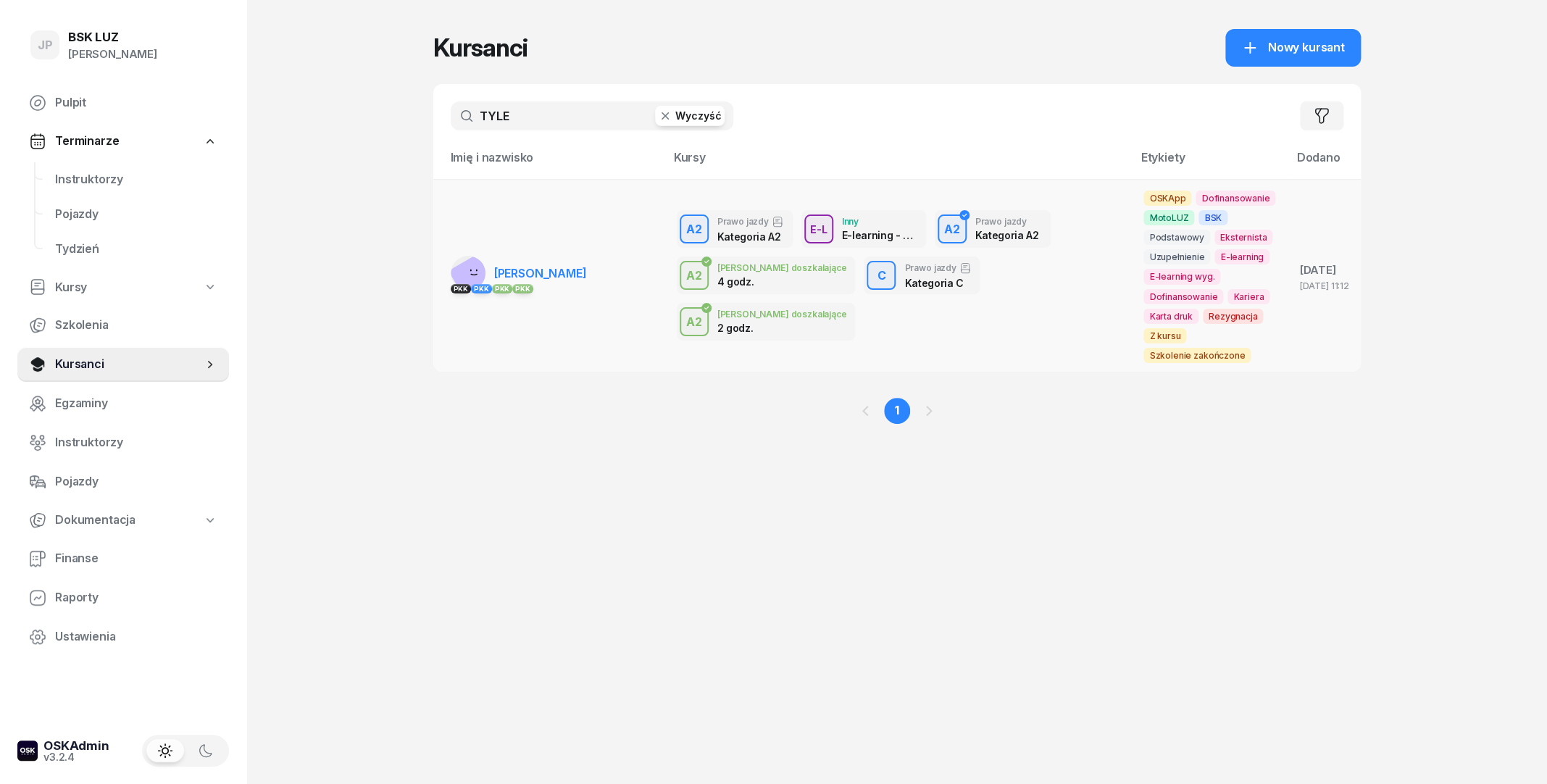
click at [510, 275] on span "[PERSON_NAME]" at bounding box center [540, 272] width 93 height 14
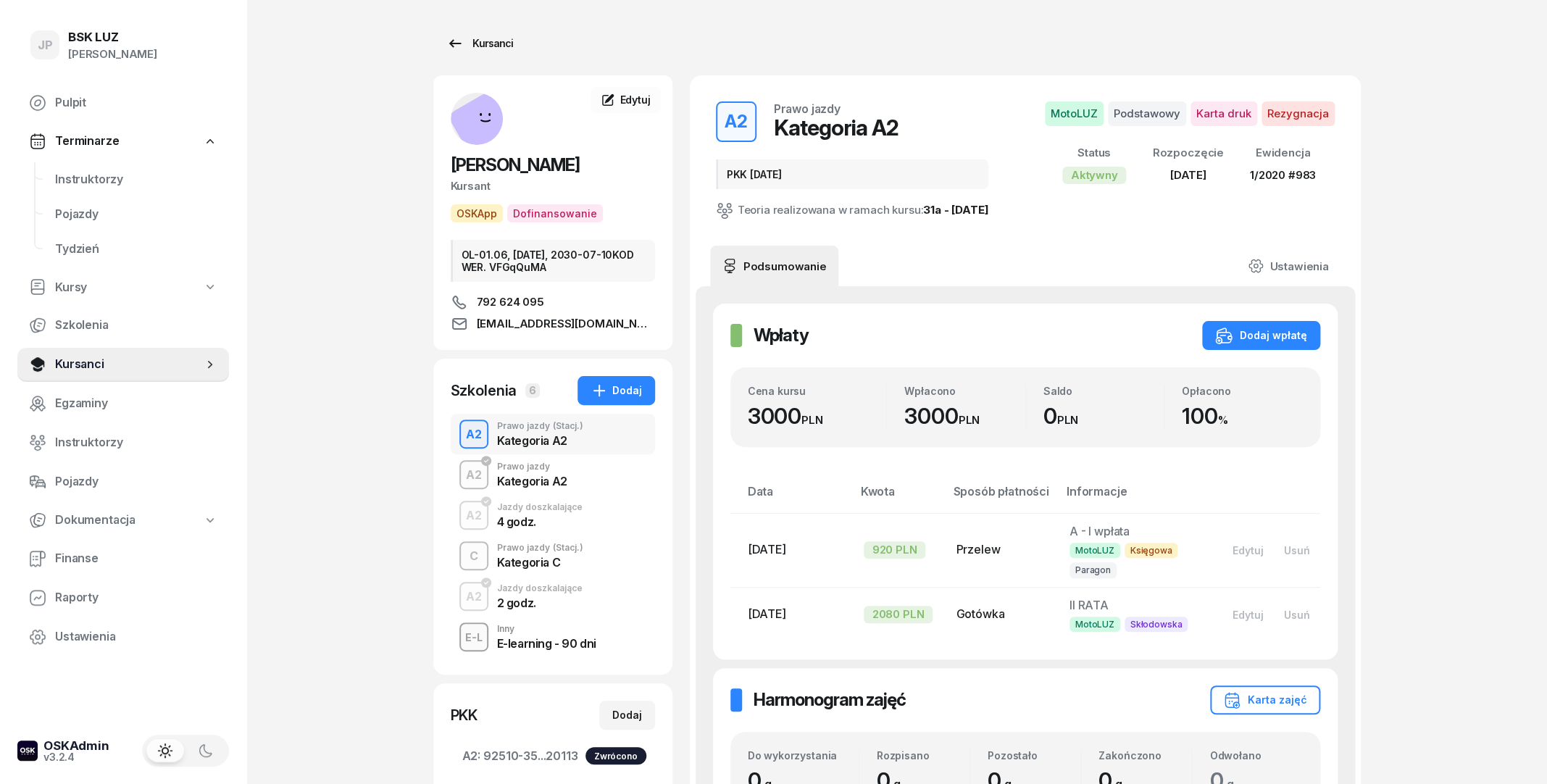
click at [469, 47] on div "Kursanci" at bounding box center [480, 44] width 66 height 17
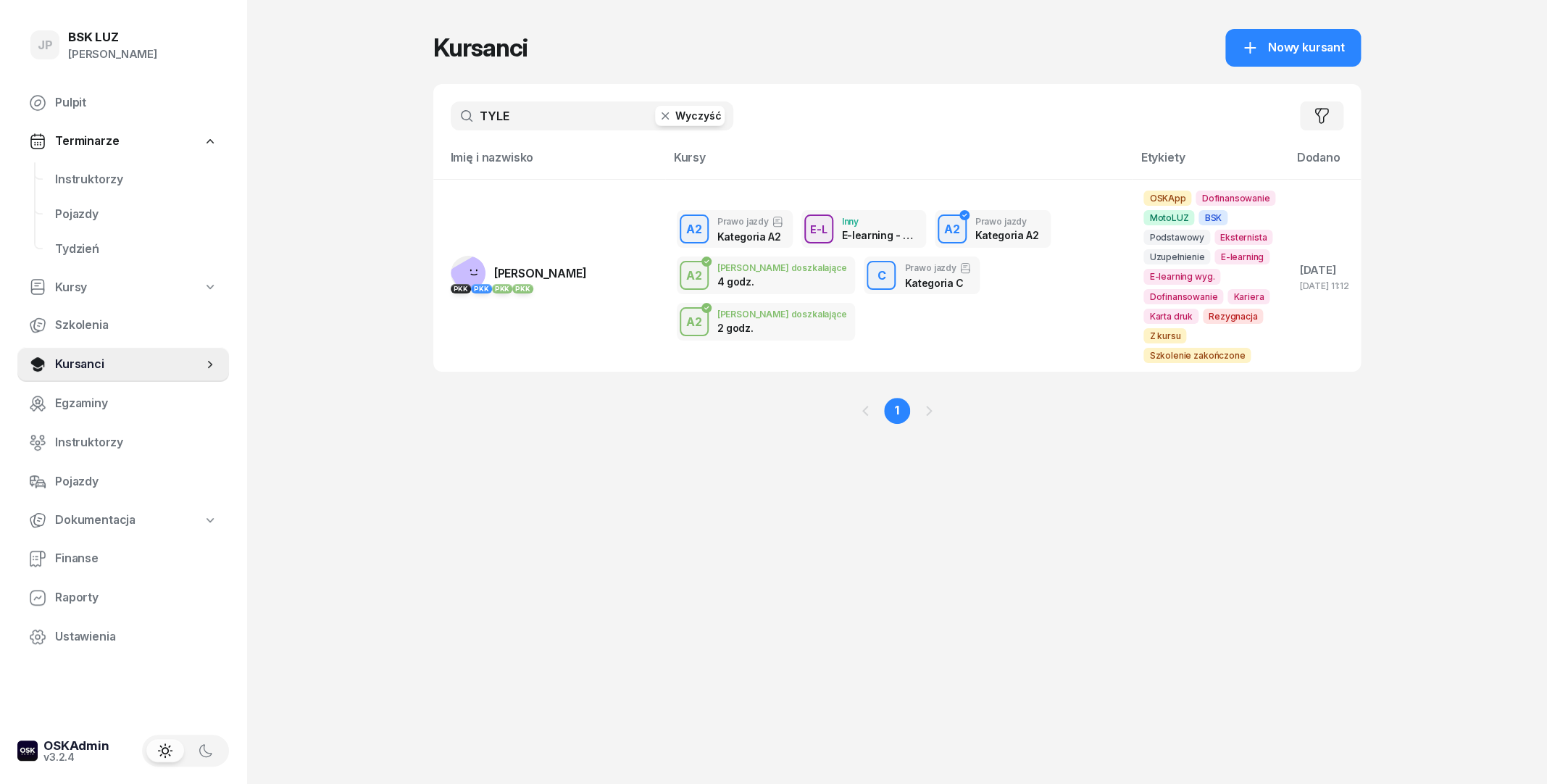
click at [680, 123] on button "Wyczyść" at bounding box center [689, 115] width 69 height 20
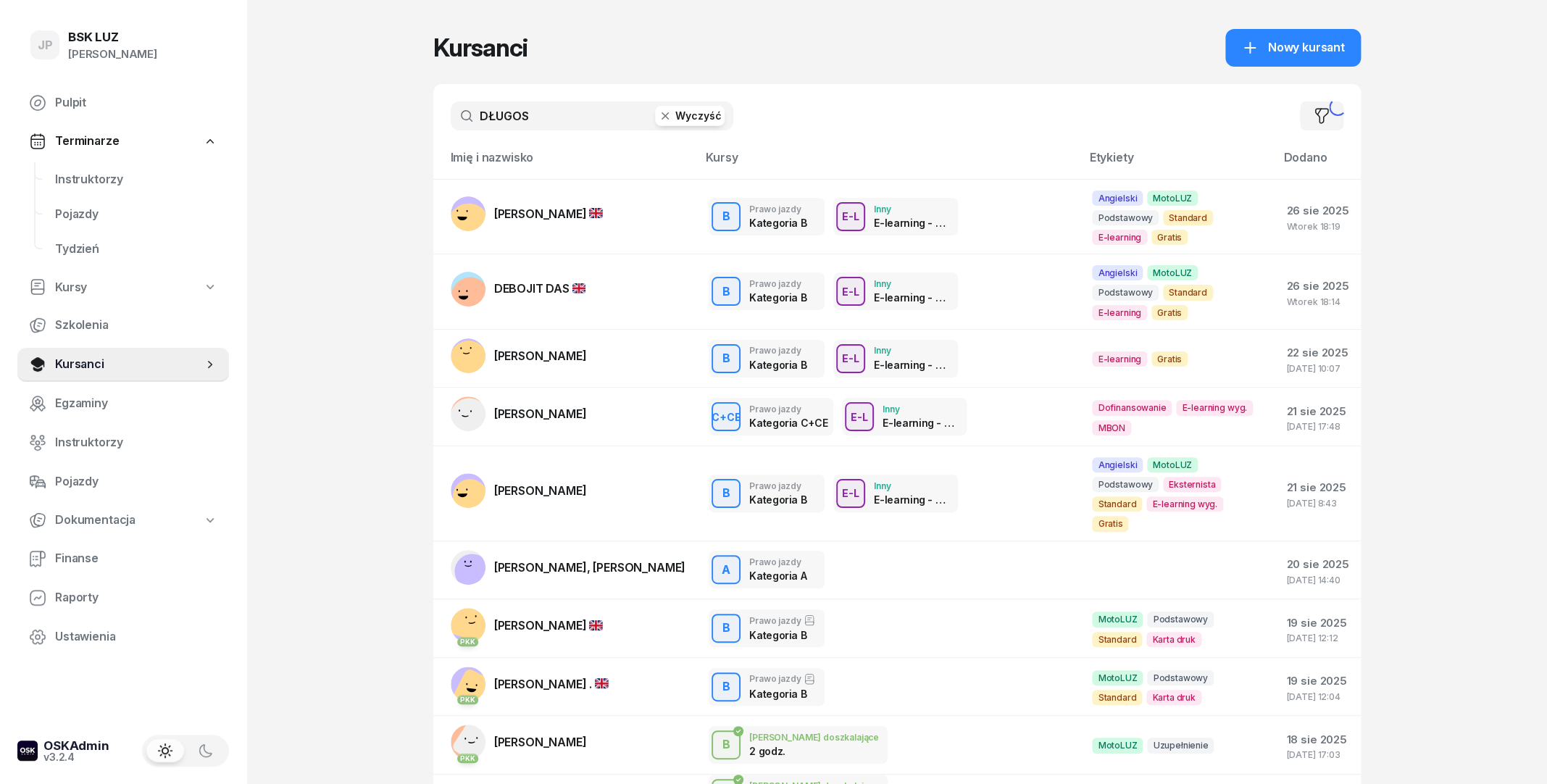
type input "DŁUGOSZ"
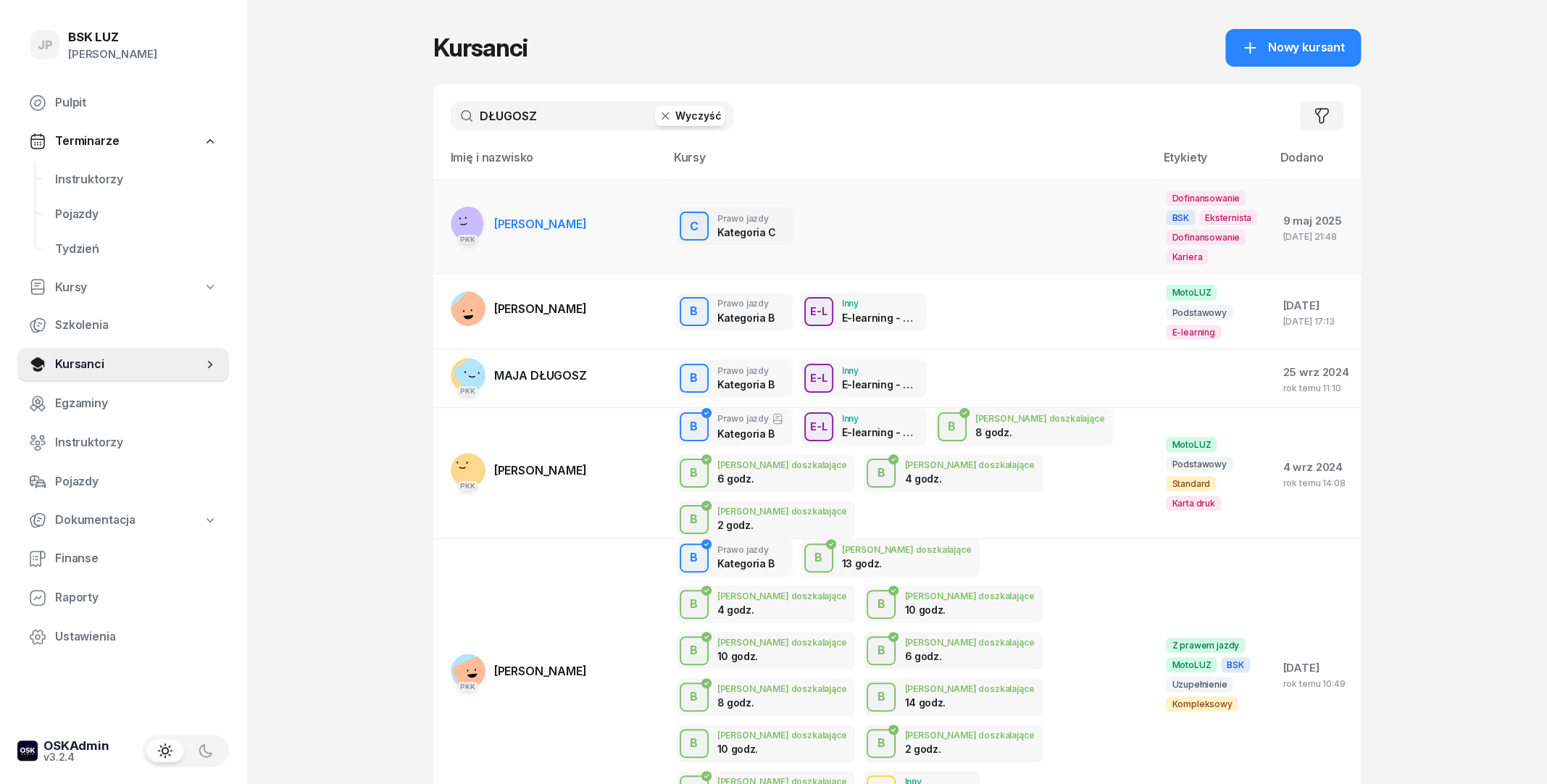
click at [558, 223] on span "[PERSON_NAME]" at bounding box center [540, 223] width 93 height 14
